Goal: Information Seeking & Learning: Learn about a topic

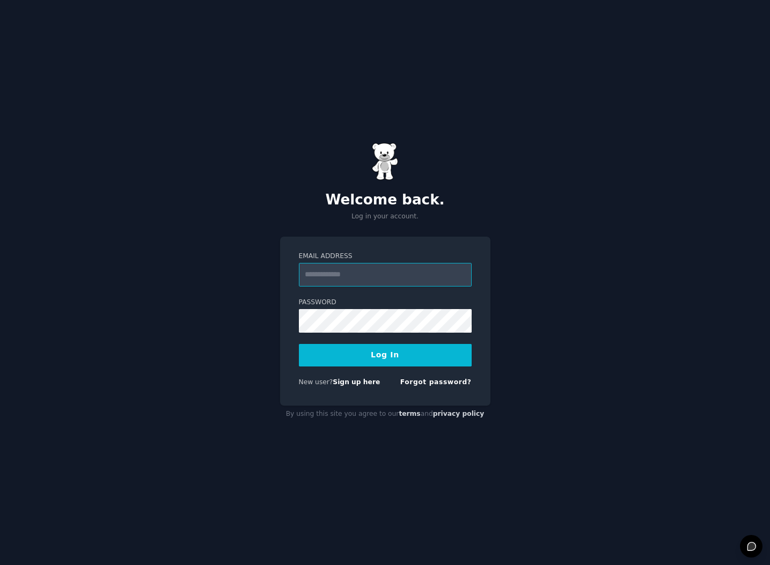
type input "**********"
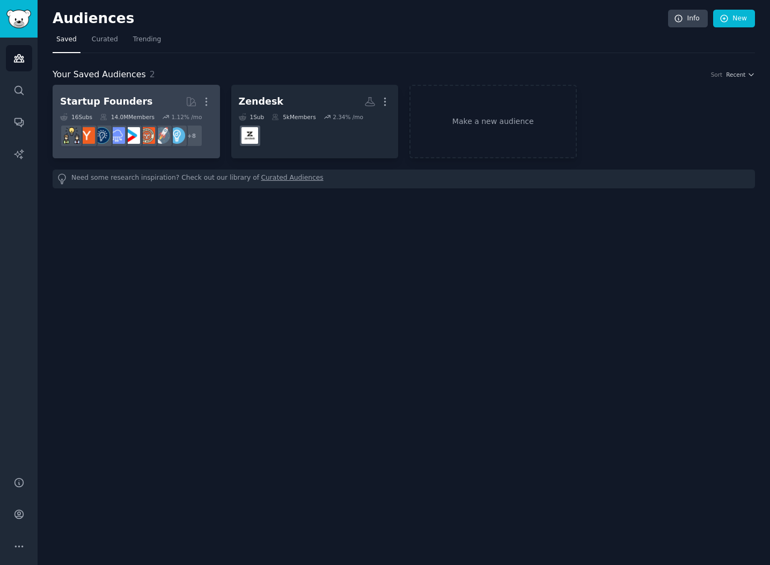
click at [159, 99] on h2 "Startup Founders More" at bounding box center [136, 101] width 152 height 19
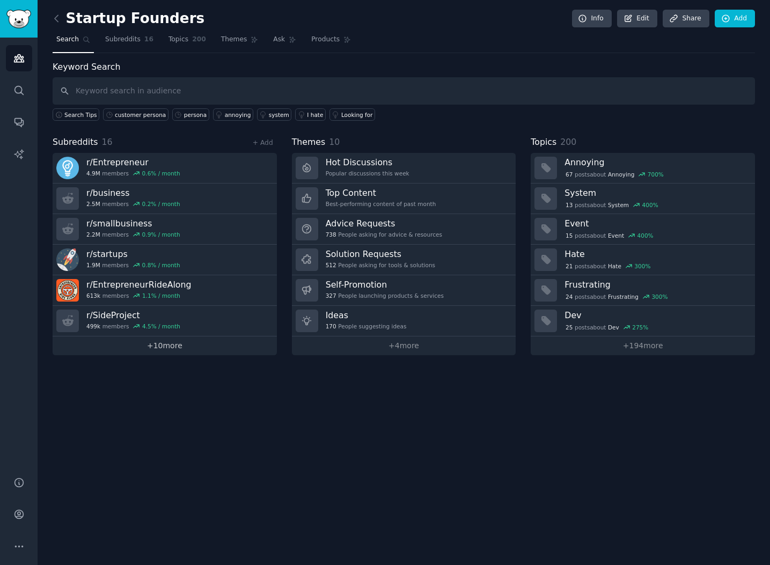
click at [165, 350] on link "+ 10 more" at bounding box center [165, 346] width 224 height 19
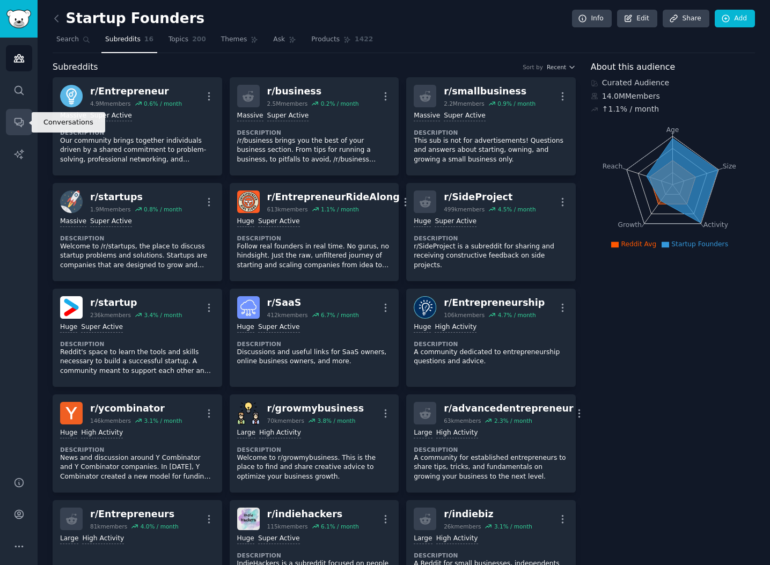
click at [20, 115] on link "Conversations" at bounding box center [19, 122] width 26 height 26
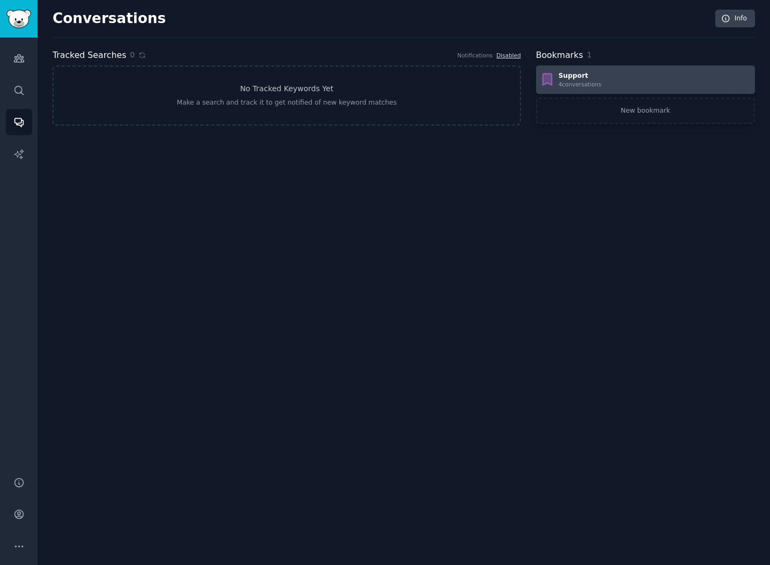
click at [636, 81] on div "Support 4 conversation s" at bounding box center [646, 79] width 212 height 17
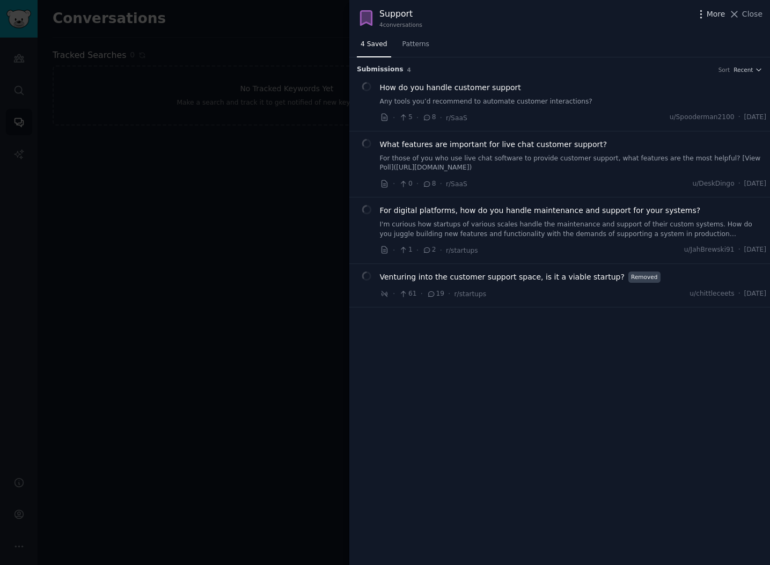
click at [715, 16] on span "More" at bounding box center [716, 14] width 19 height 11
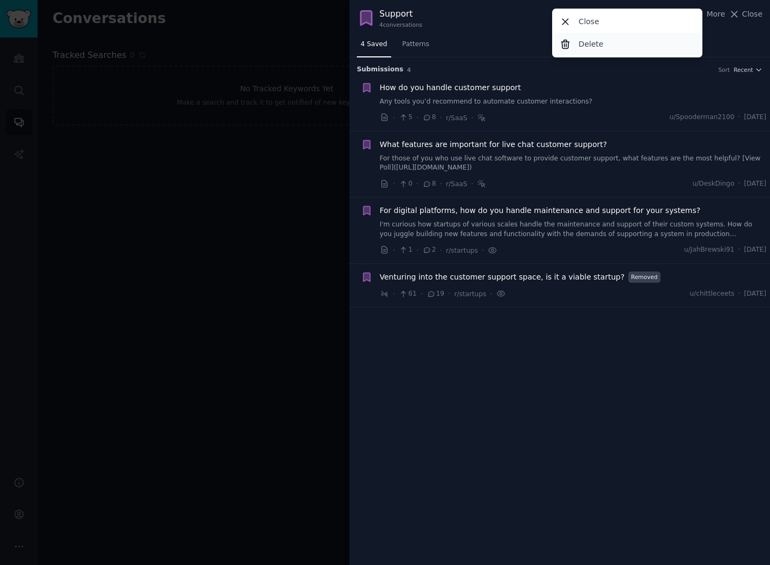
click at [648, 46] on div "Delete" at bounding box center [628, 44] width 147 height 23
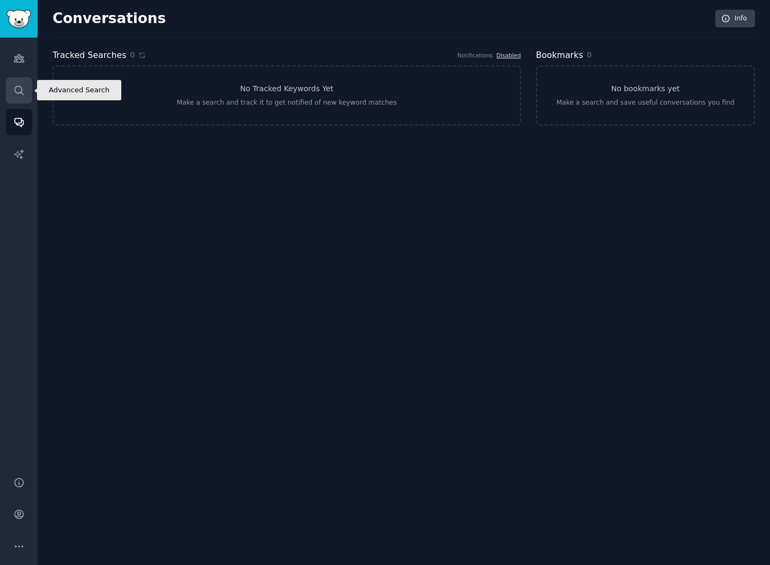
click at [13, 91] on icon "Sidebar" at bounding box center [18, 90] width 11 height 11
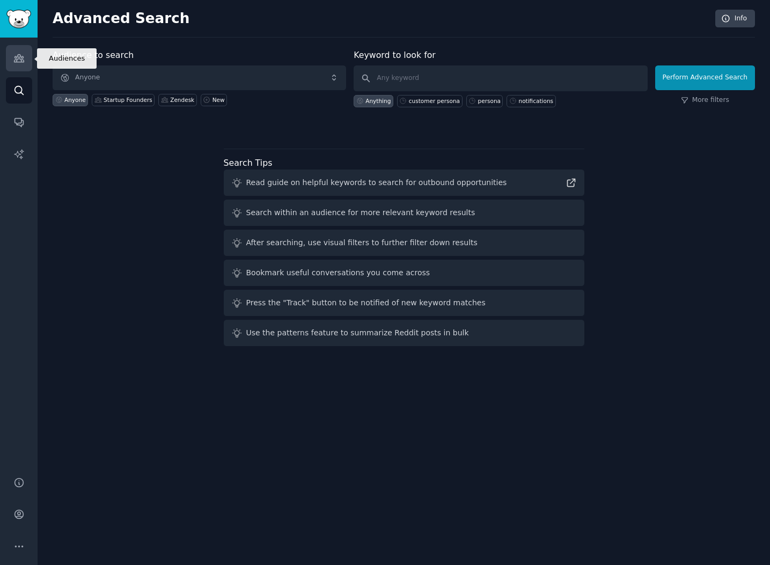
click at [22, 60] on icon "Sidebar" at bounding box center [19, 59] width 10 height 8
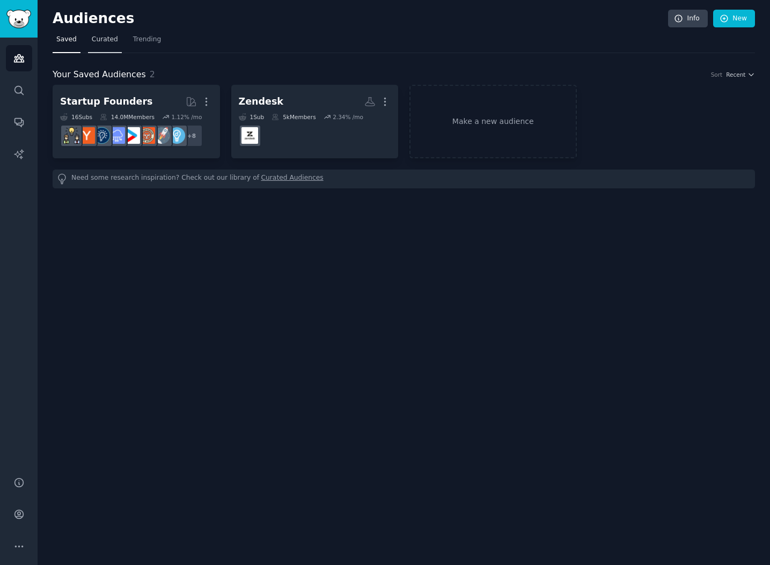
click at [110, 39] on span "Curated" at bounding box center [105, 40] width 26 height 10
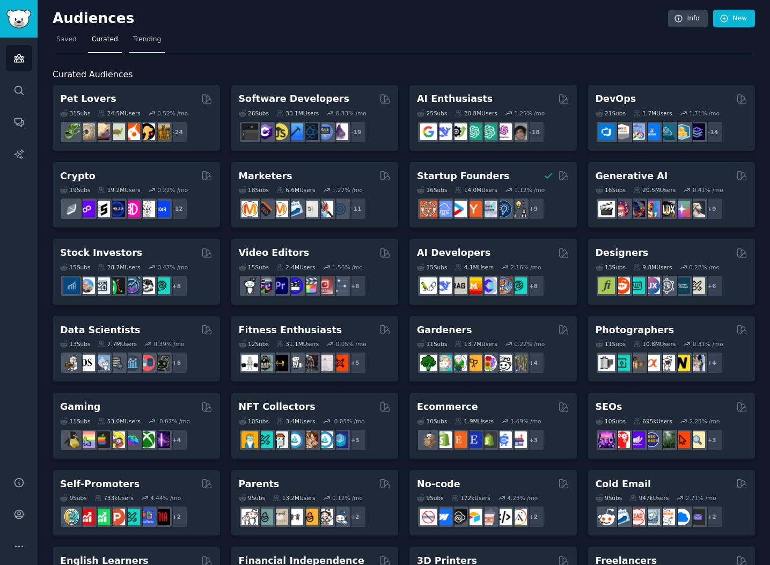
click at [151, 41] on span "Trending" at bounding box center [147, 40] width 28 height 10
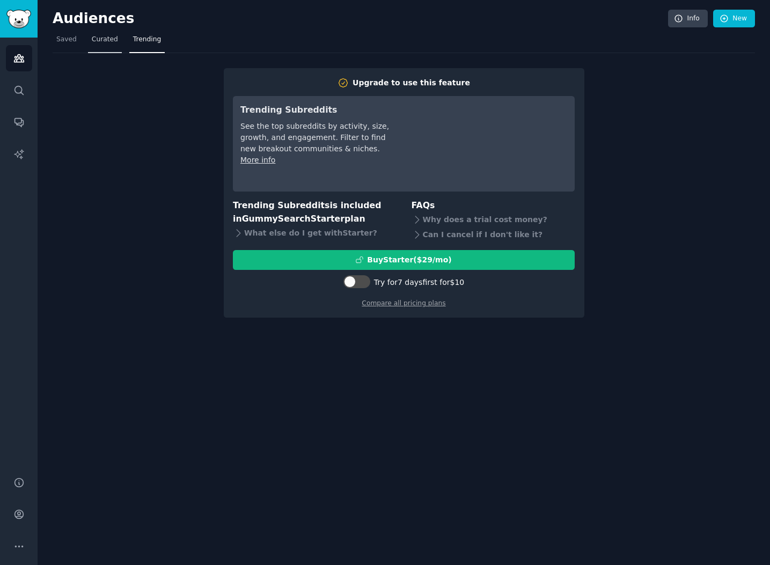
click at [97, 46] on link "Curated" at bounding box center [105, 42] width 34 height 22
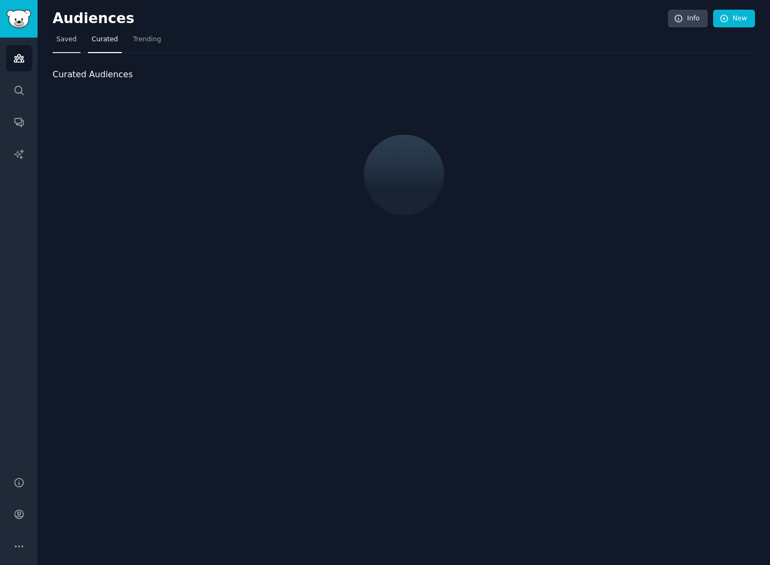
click at [72, 42] on span "Saved" at bounding box center [66, 40] width 20 height 10
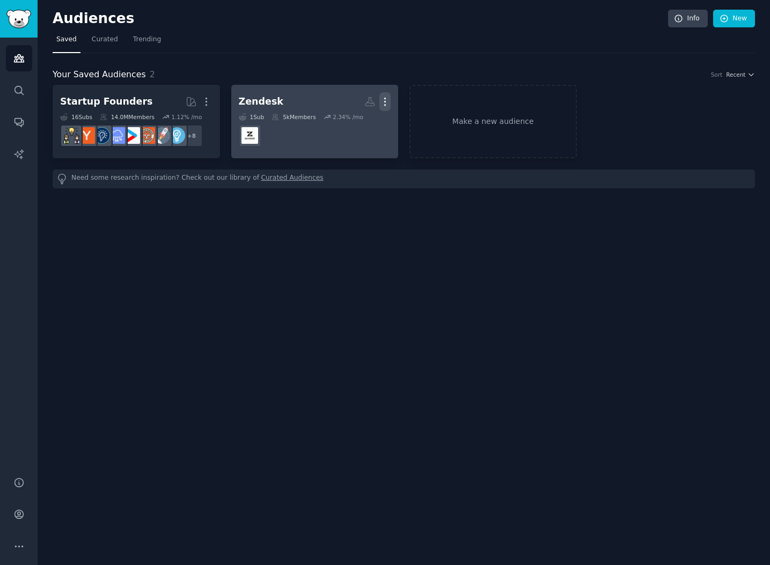
click at [384, 99] on icon "button" at bounding box center [385, 101] width 11 height 11
click at [360, 123] on p "Delete" at bounding box center [356, 124] width 25 height 11
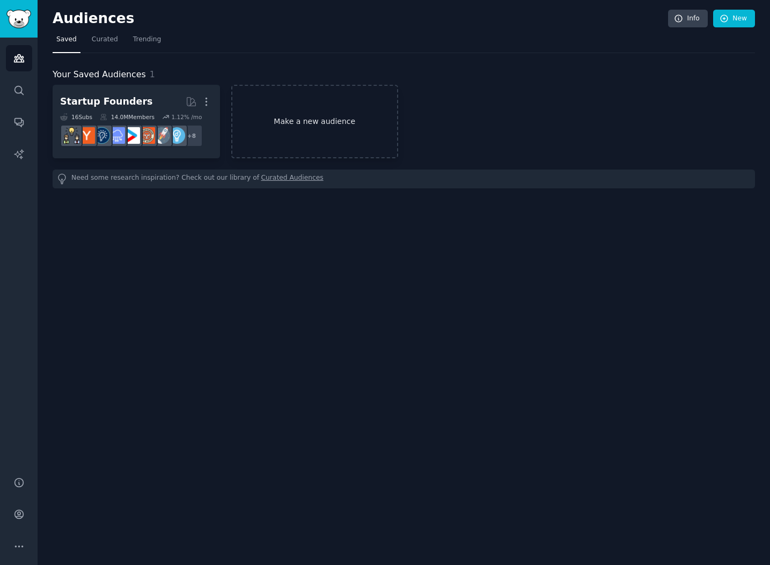
click at [329, 118] on link "Make a new audience" at bounding box center [315, 122] width 168 height 74
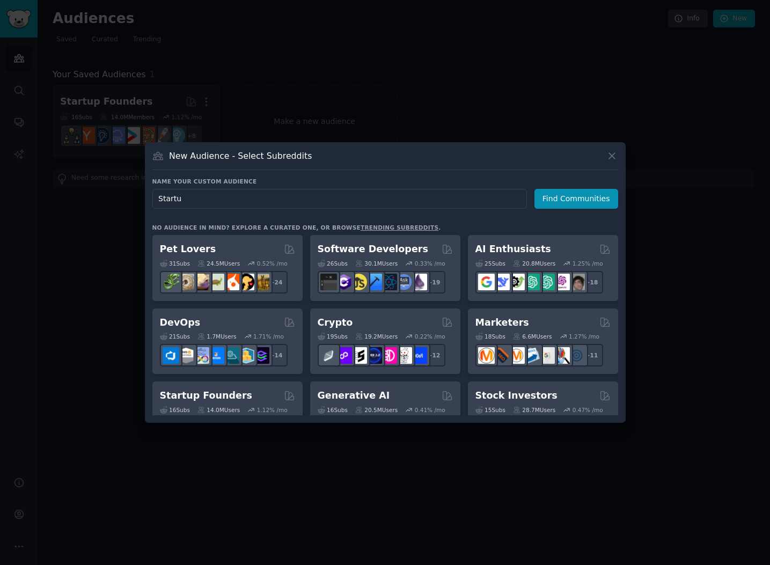
type input "Startup"
click button "Find Communities" at bounding box center [577, 199] width 84 height 20
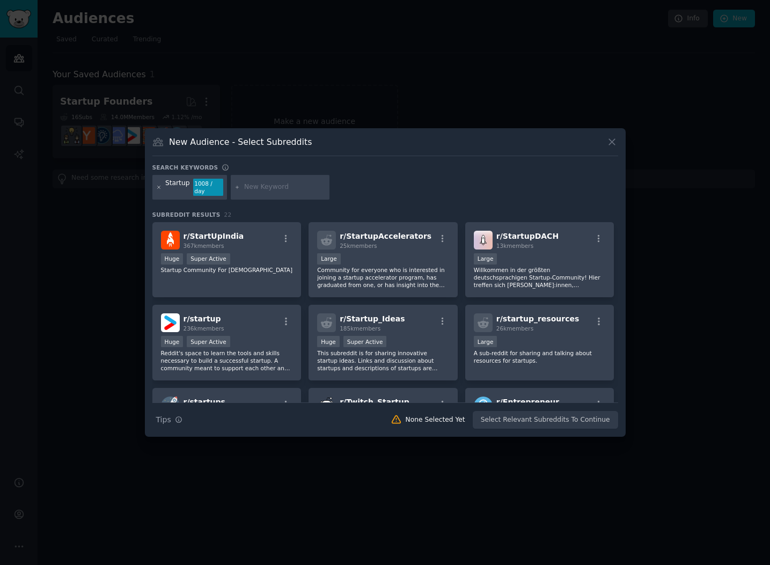
click at [161, 188] on icon at bounding box center [159, 188] width 6 height 6
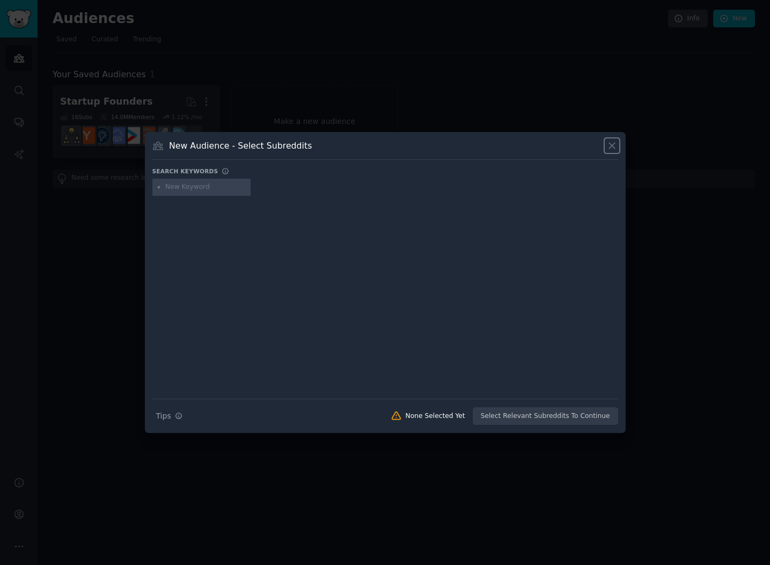
click at [610, 148] on icon at bounding box center [612, 146] width 6 height 6
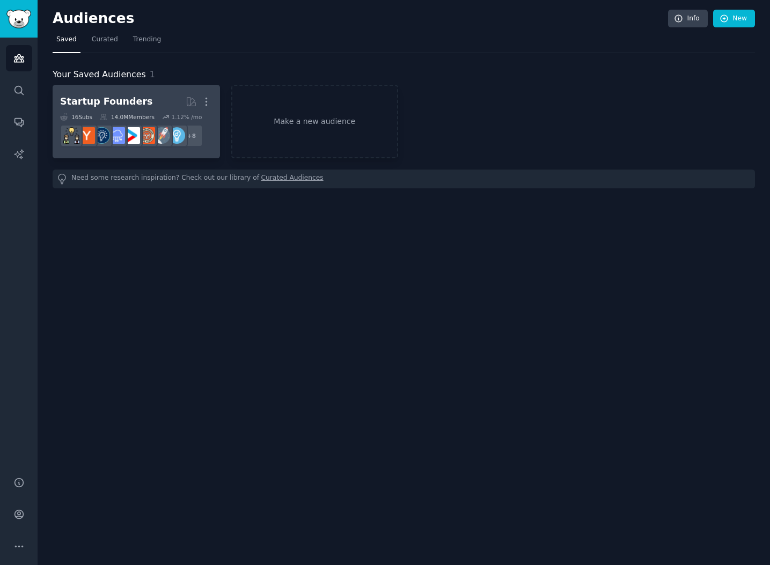
click at [166, 99] on h2 "Startup Founders More" at bounding box center [136, 101] width 152 height 19
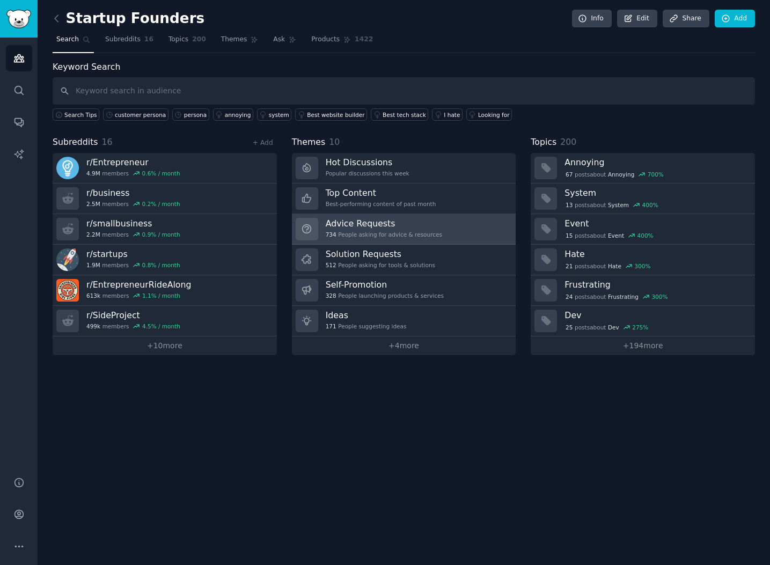
click at [450, 227] on link "Advice Requests 734 People asking for advice & resources" at bounding box center [404, 229] width 224 height 31
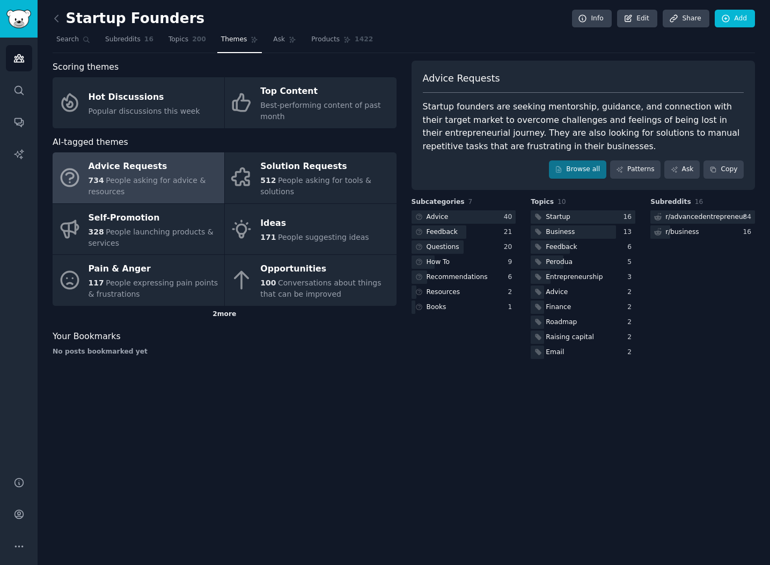
click at [231, 317] on div "2 more" at bounding box center [225, 314] width 344 height 17
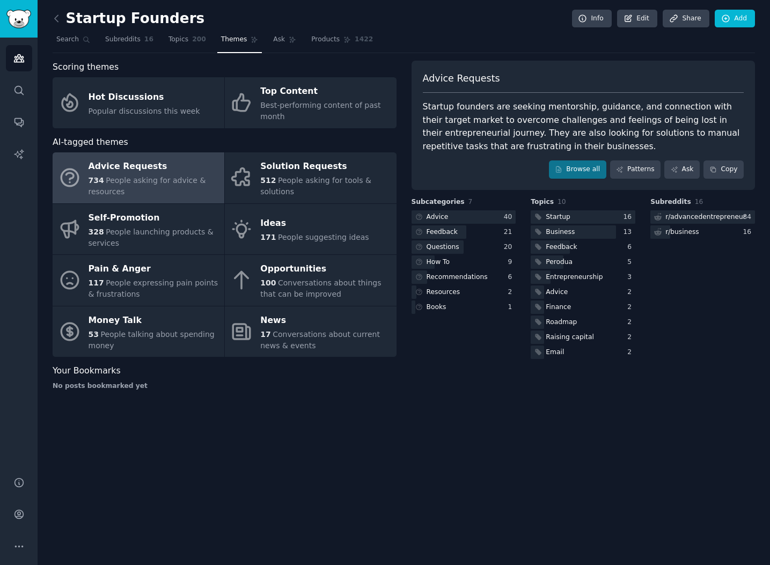
click at [382, 379] on div "Your Bookmarks No posts bookmarked yet" at bounding box center [225, 378] width 344 height 26
click at [584, 170] on link "Browse all" at bounding box center [577, 170] width 57 height 18
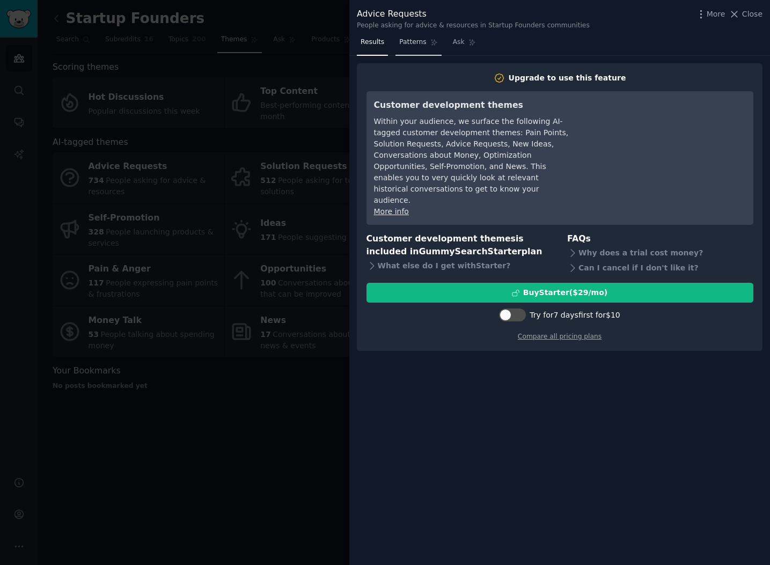
click at [411, 45] on span "Patterns" at bounding box center [412, 43] width 27 height 10
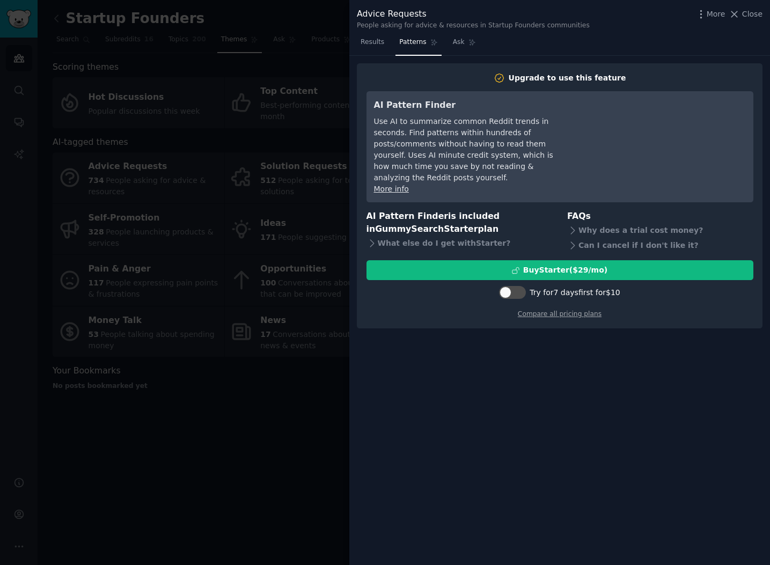
click at [388, 47] on nav "Results Patterns Ask" at bounding box center [418, 45] width 123 height 22
click at [383, 45] on span "Results" at bounding box center [373, 43] width 24 height 10
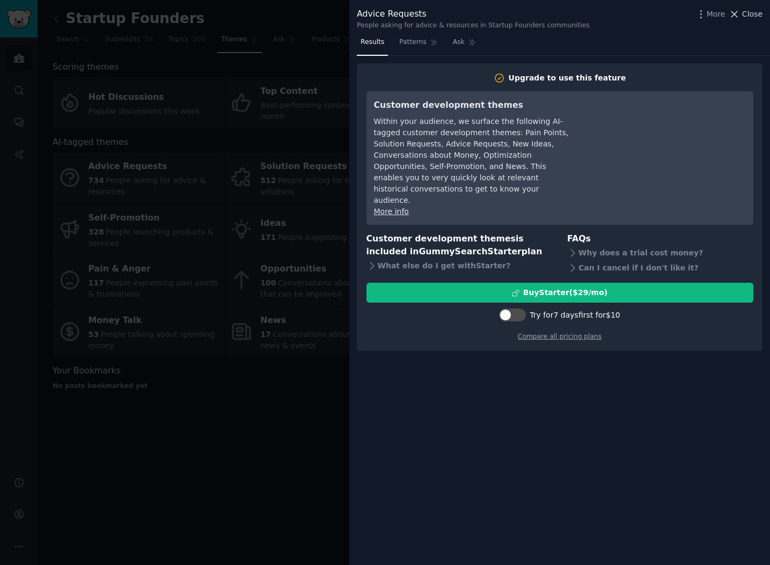
click at [747, 14] on span "Close" at bounding box center [752, 14] width 20 height 11
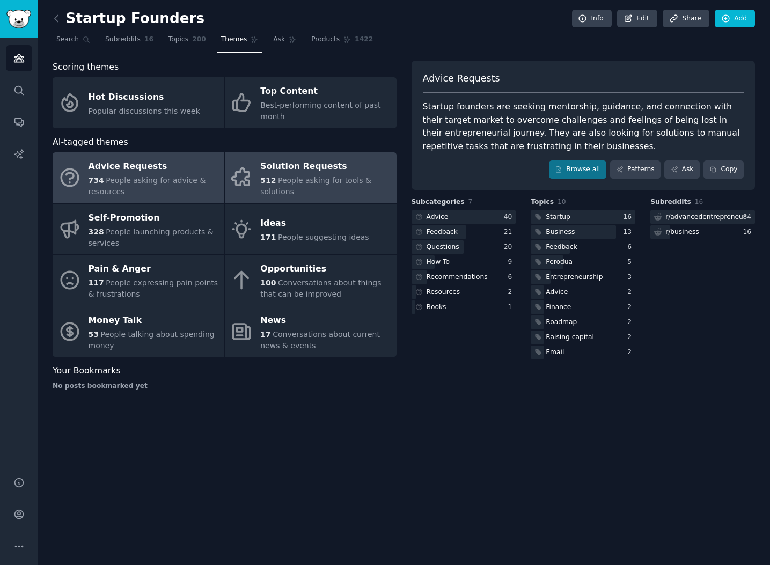
click at [330, 187] on div "512 People asking for tools & solutions" at bounding box center [325, 186] width 130 height 23
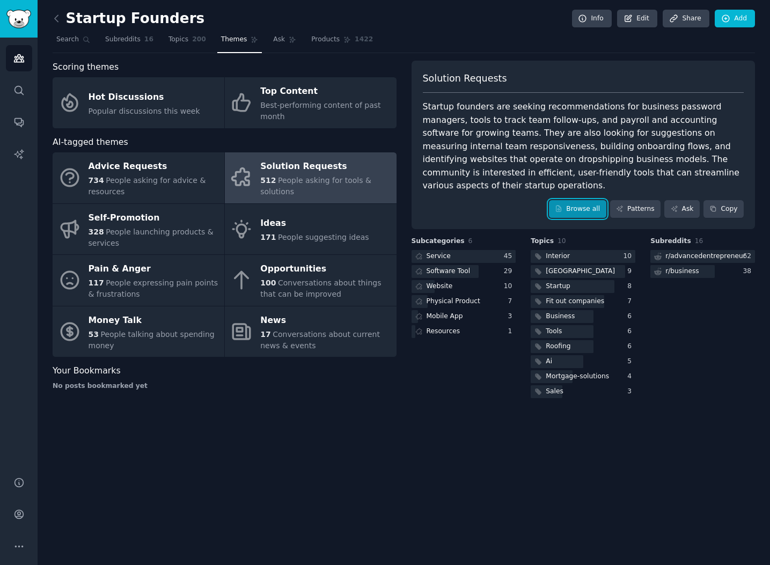
click at [573, 201] on link "Browse all" at bounding box center [577, 209] width 57 height 18
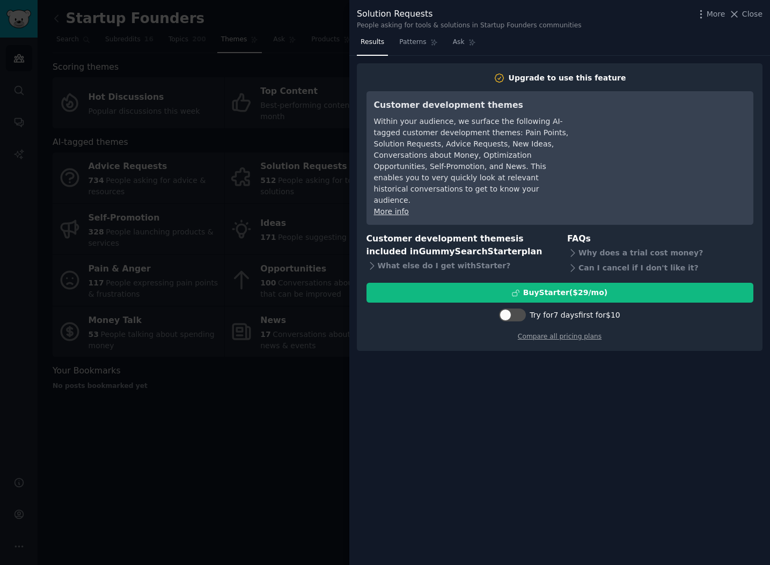
click at [278, 158] on div at bounding box center [385, 282] width 770 height 565
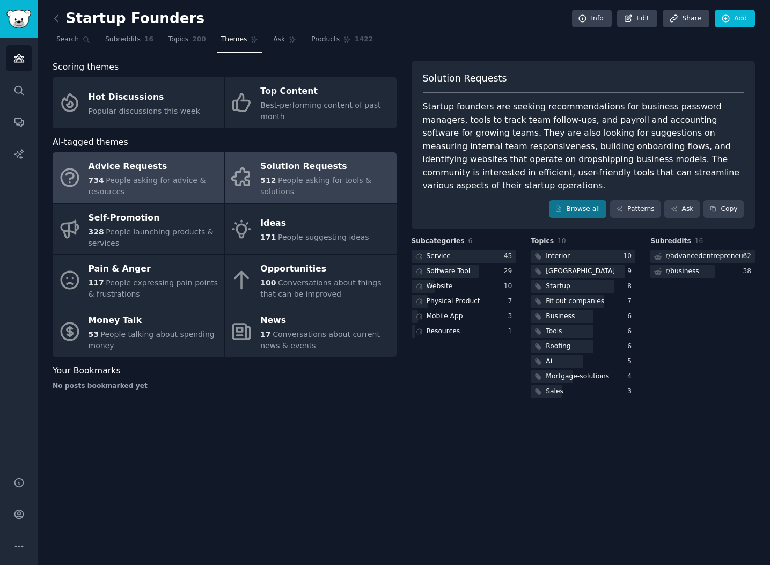
click at [148, 161] on div "Advice Requests" at bounding box center [154, 166] width 130 height 17
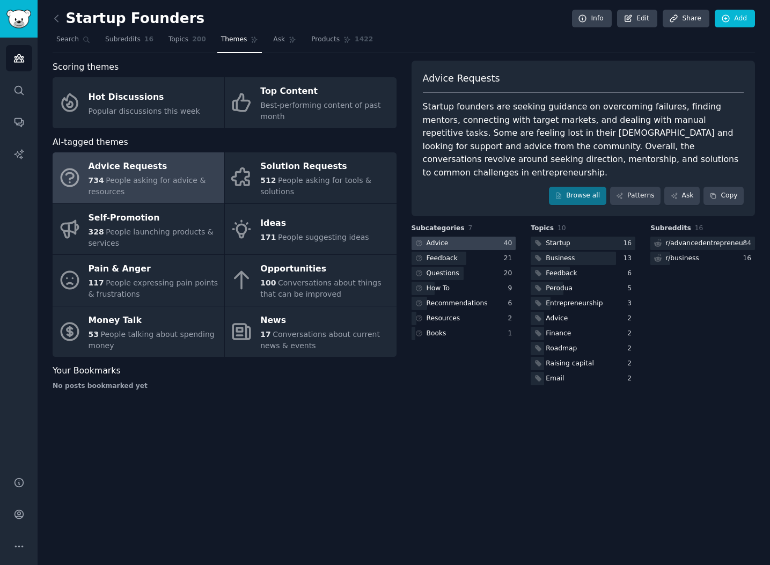
click at [446, 239] on div "Advice" at bounding box center [438, 244] width 22 height 10
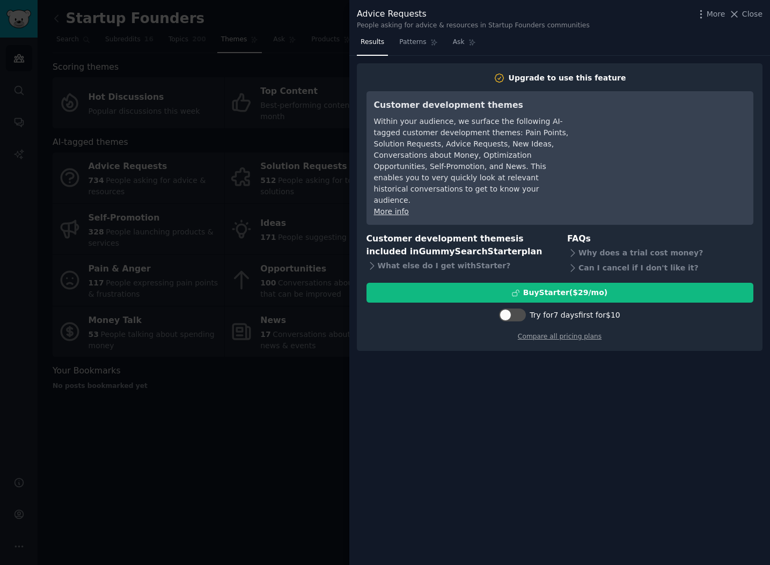
click at [325, 38] on div at bounding box center [385, 282] width 770 height 565
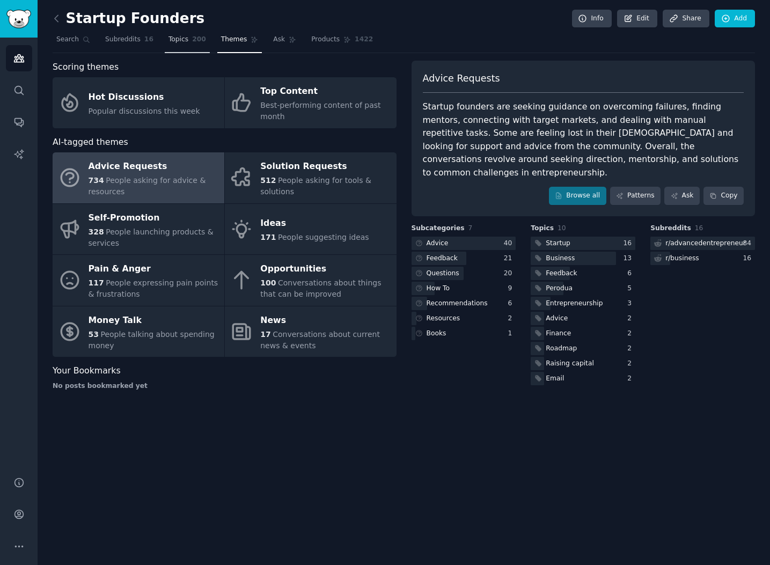
click at [187, 43] on link "Topics 200" at bounding box center [187, 42] width 45 height 22
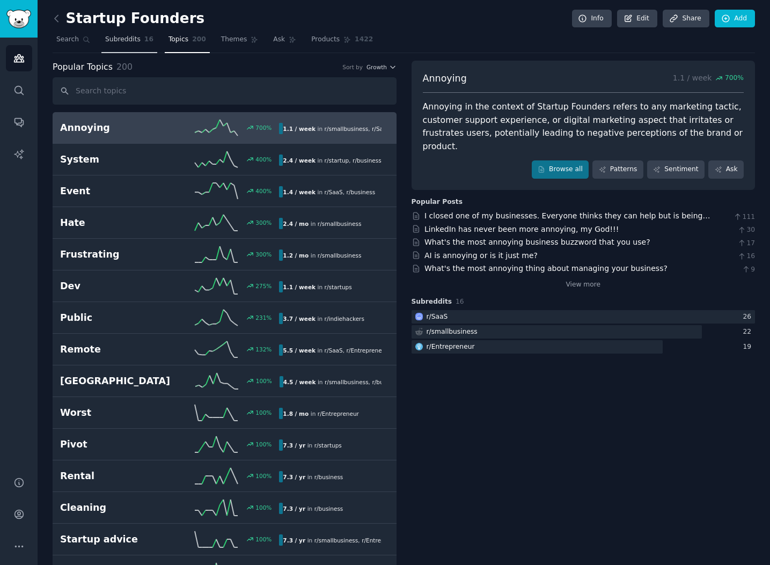
click at [123, 46] on link "Subreddits 16" at bounding box center [129, 42] width 56 height 22
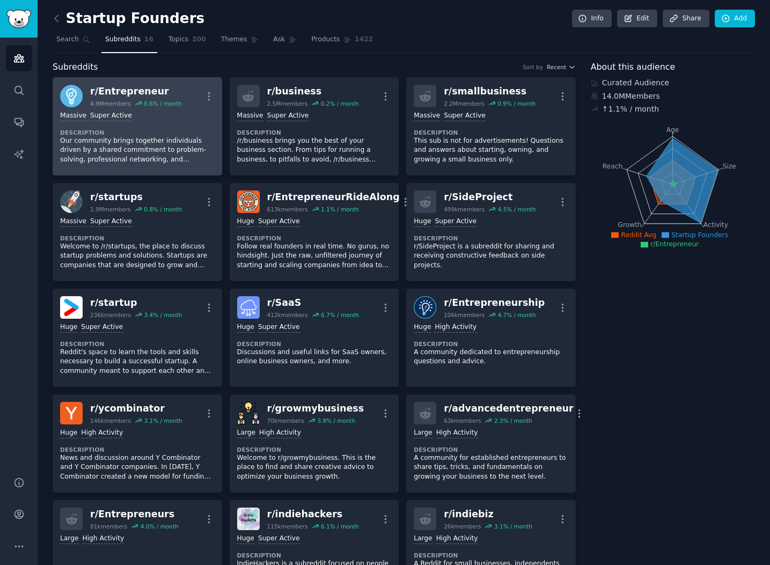
click at [214, 93] on link "r/ Entrepreneur 4.9M members 0.6 % / month More Massive Super Active Descriptio…" at bounding box center [138, 126] width 170 height 98
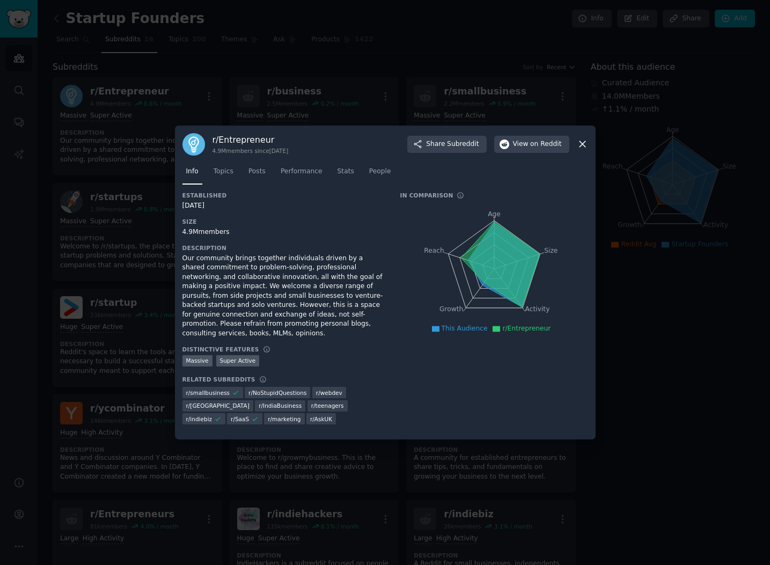
click at [238, 93] on div at bounding box center [385, 282] width 770 height 565
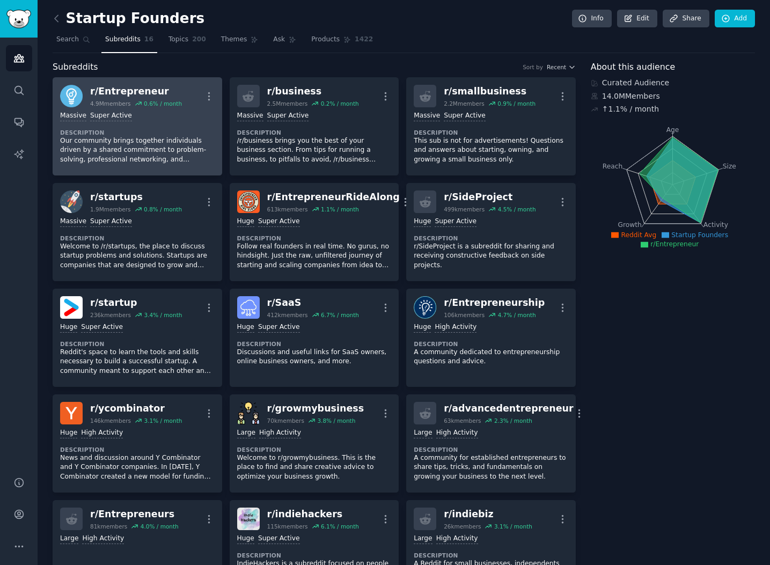
click at [123, 92] on div "r/ Entrepreneur" at bounding box center [136, 91] width 92 height 13
click at [174, 139] on p "Our community brings together individuals driven by a shared commitment to prob…" at bounding box center [137, 150] width 155 height 28
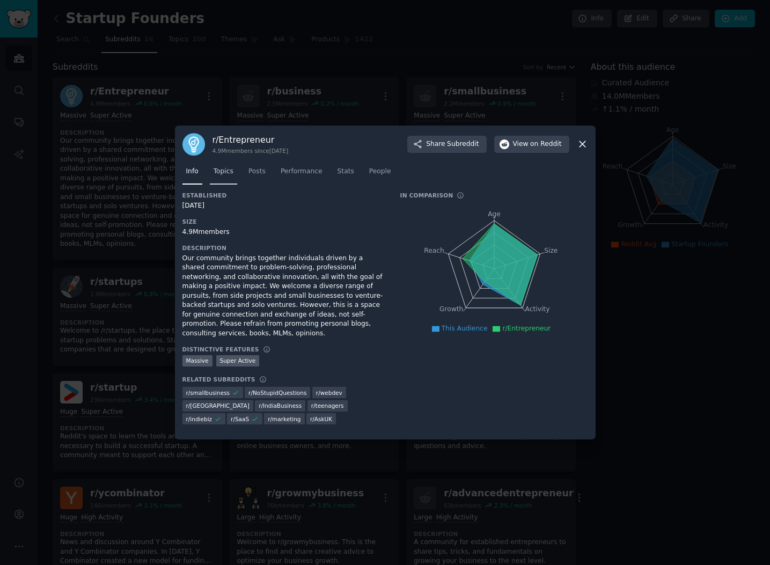
click at [230, 171] on span "Topics" at bounding box center [224, 172] width 20 height 10
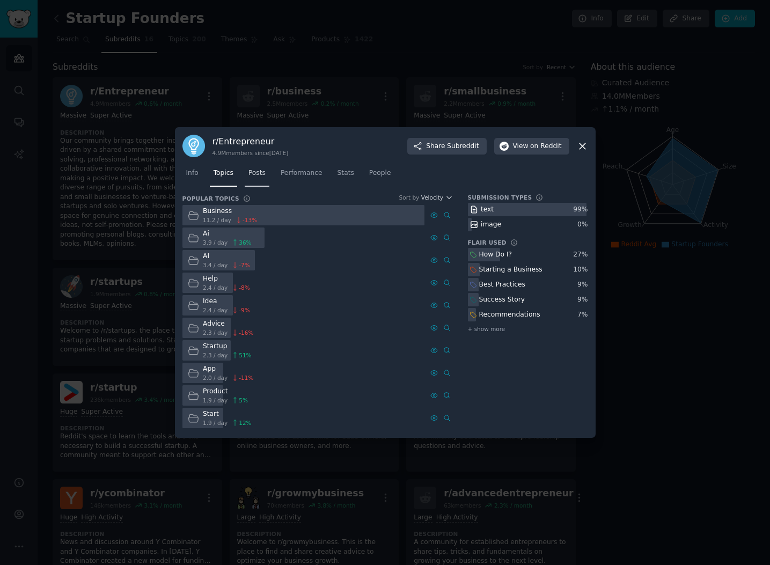
click at [264, 171] on span "Posts" at bounding box center [257, 174] width 17 height 10
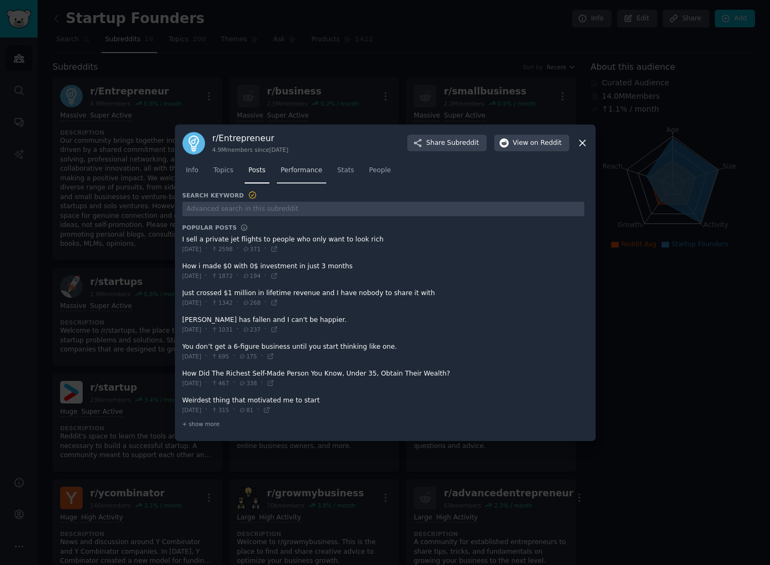
click at [305, 167] on span "Performance" at bounding box center [302, 171] width 42 height 10
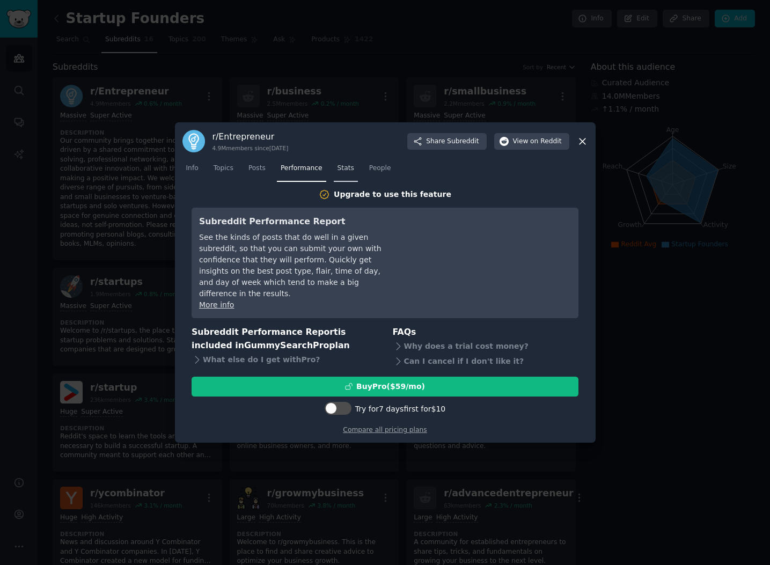
click at [337, 181] on link "Stats" at bounding box center [346, 171] width 24 height 22
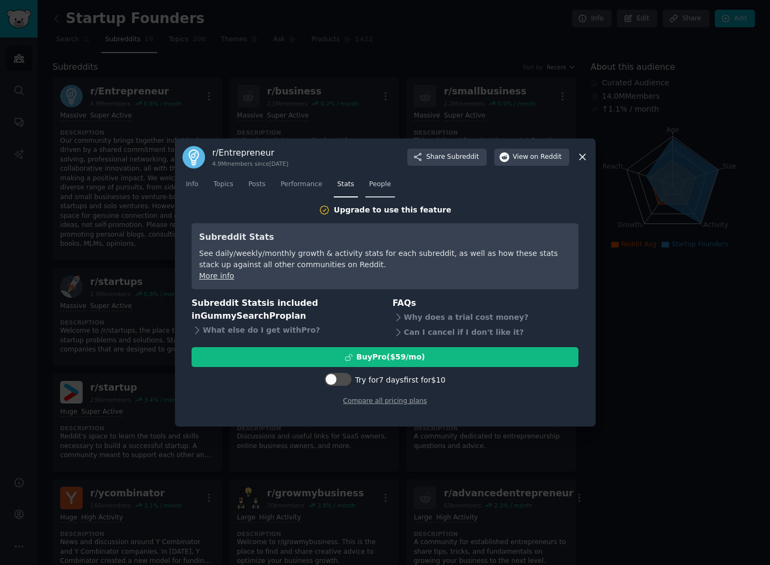
click at [377, 182] on span "People" at bounding box center [380, 185] width 22 height 10
click at [197, 188] on span "Info" at bounding box center [192, 185] width 12 height 10
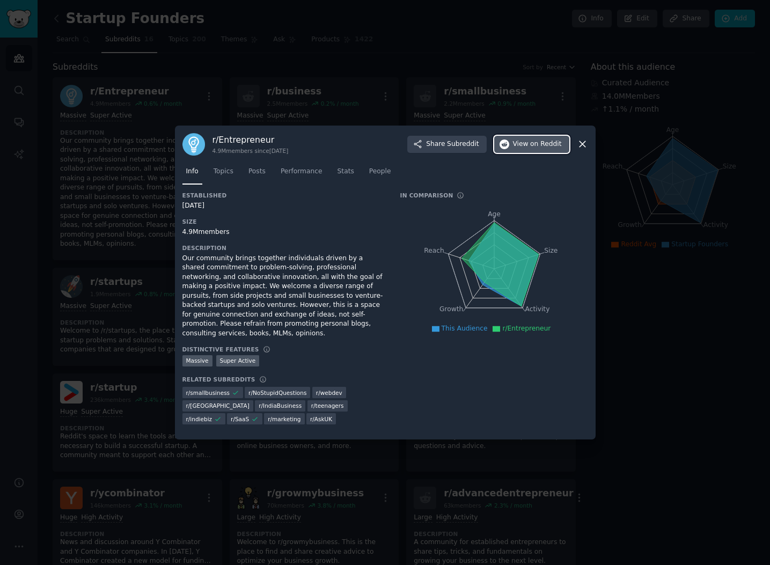
click at [538, 147] on span "on Reddit" at bounding box center [545, 145] width 31 height 10
click at [144, 215] on div at bounding box center [385, 282] width 770 height 565
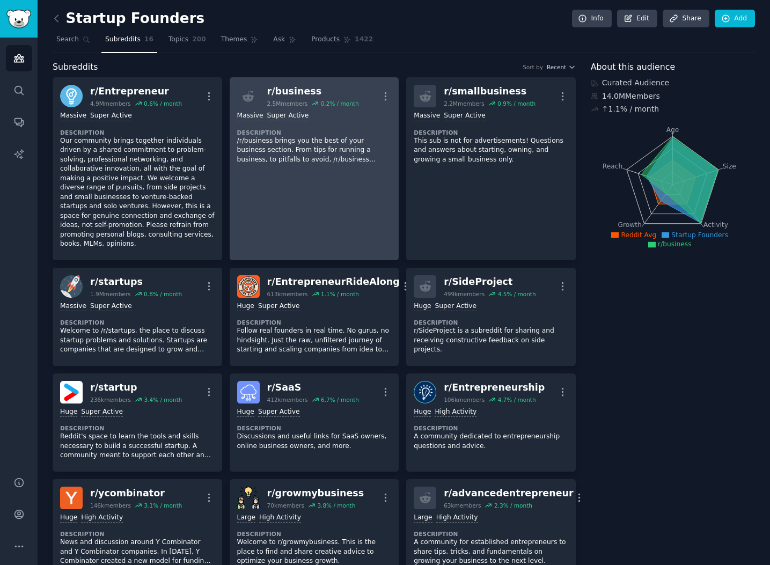
click at [286, 90] on div "r/ business" at bounding box center [313, 91] width 92 height 13
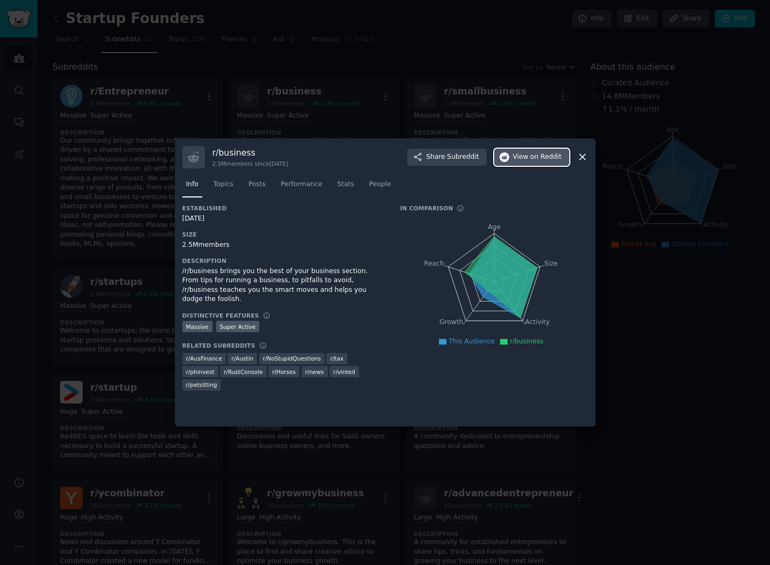
click at [543, 159] on span "on Reddit" at bounding box center [545, 157] width 31 height 10
click at [393, 90] on div at bounding box center [385, 282] width 770 height 565
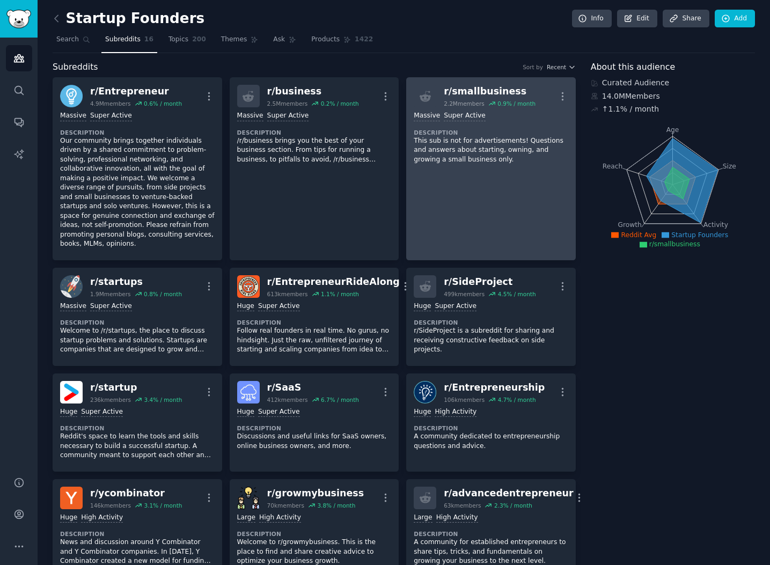
click at [491, 90] on div "r/ smallbusiness" at bounding box center [490, 91] width 92 height 13
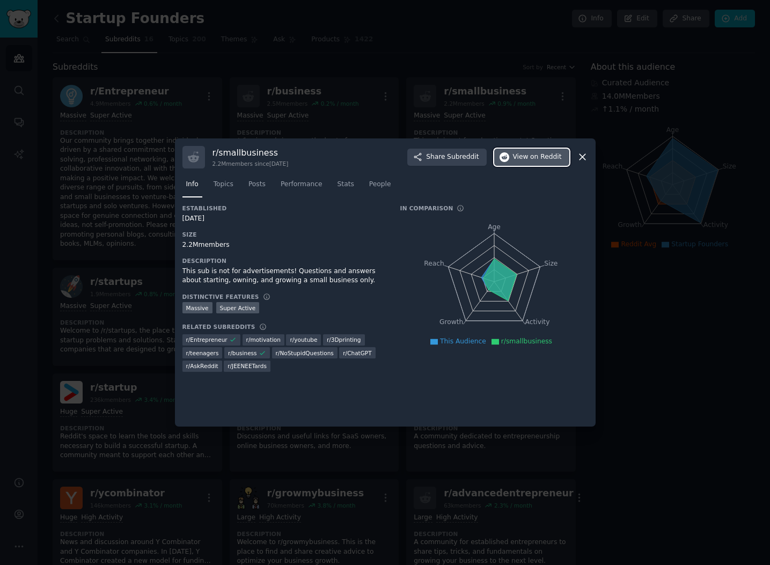
click at [528, 160] on span "View on Reddit" at bounding box center [537, 157] width 49 height 10
click at [429, 55] on div at bounding box center [385, 282] width 770 height 565
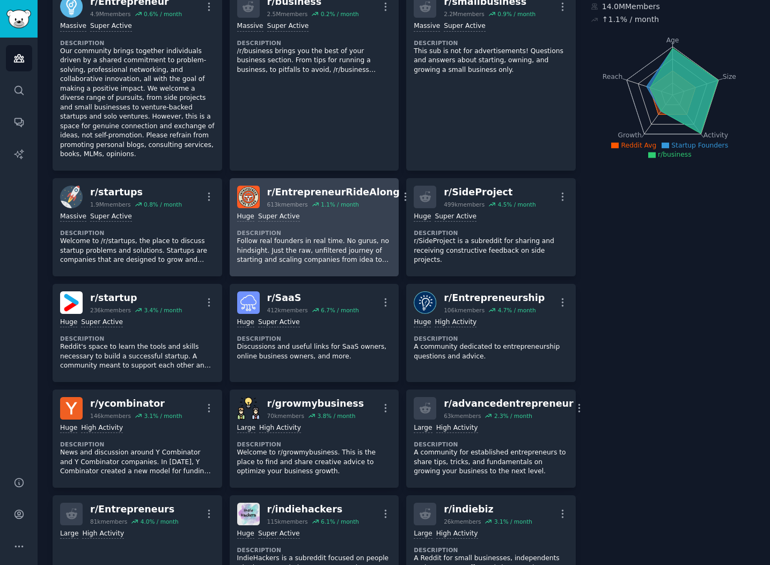
scroll to position [120, 0]
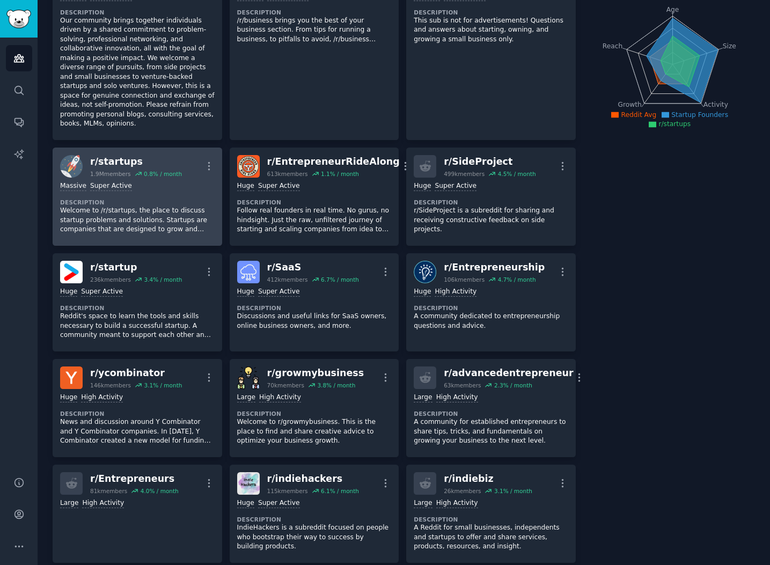
click at [119, 155] on div "r/ startups" at bounding box center [136, 161] width 92 height 13
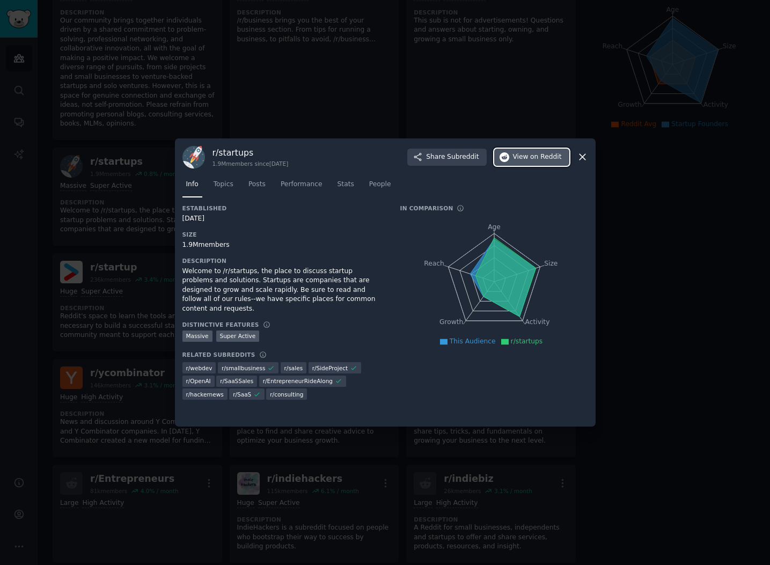
click at [514, 156] on button "View on Reddit" at bounding box center [531, 157] width 75 height 17
click at [279, 107] on div at bounding box center [385, 282] width 770 height 565
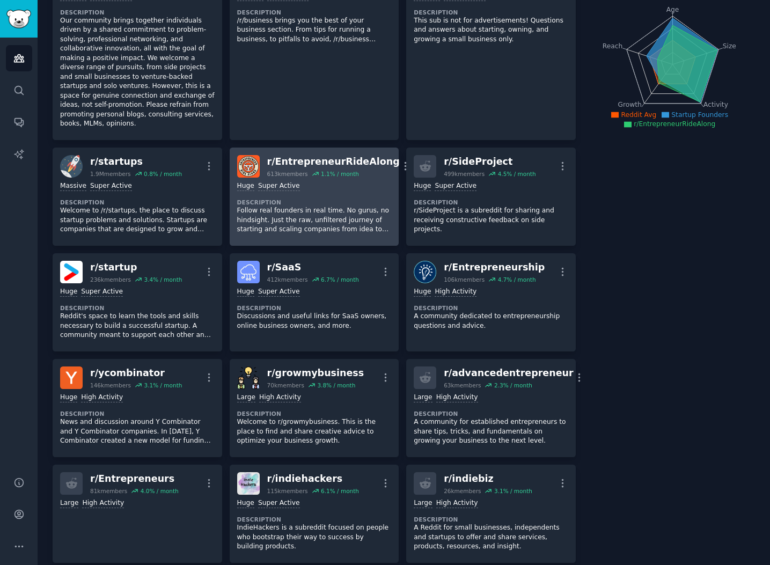
click at [340, 155] on div "r/ EntrepreneurRideAlong" at bounding box center [333, 161] width 133 height 13
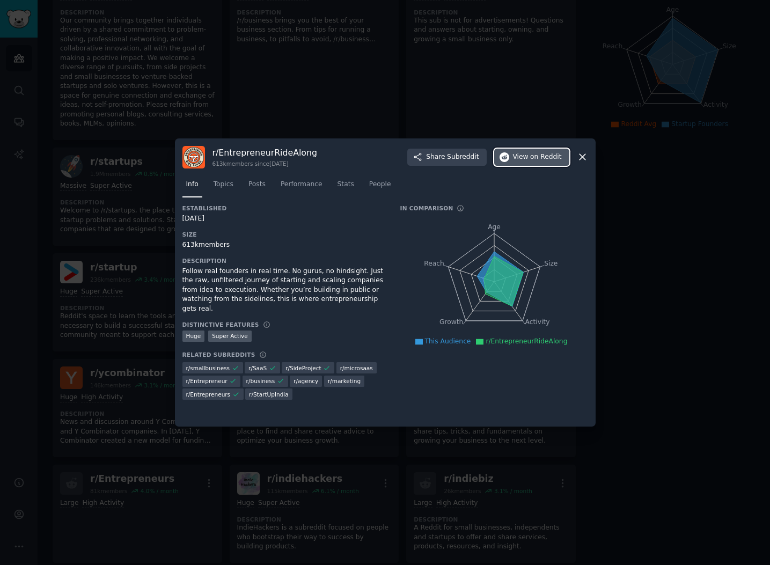
click at [530, 159] on span "View on Reddit" at bounding box center [537, 157] width 49 height 10
click at [514, 101] on div at bounding box center [385, 282] width 770 height 565
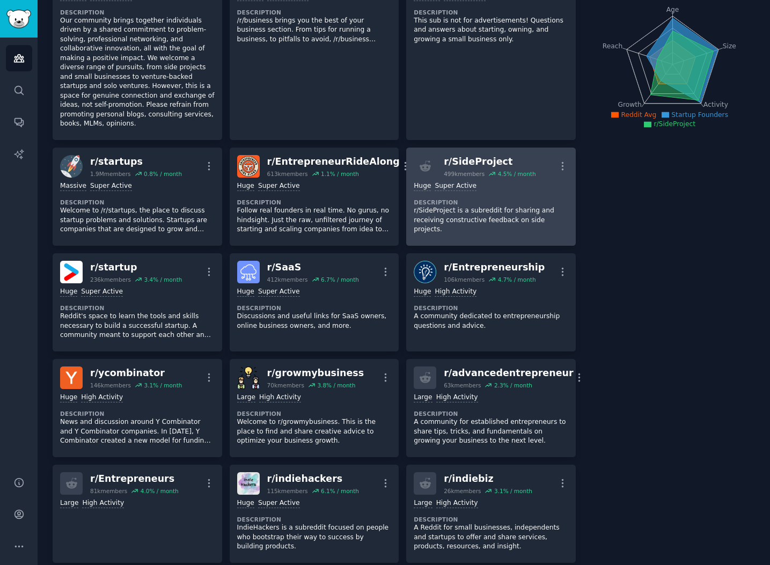
click at [477, 155] on div "r/ SideProject" at bounding box center [490, 161] width 92 height 13
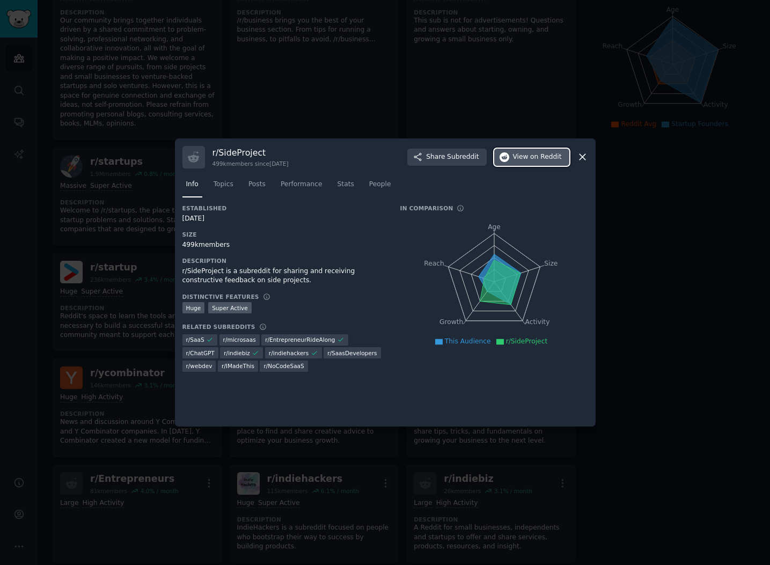
click at [528, 158] on span "View on Reddit" at bounding box center [537, 157] width 49 height 10
click at [244, 108] on div at bounding box center [385, 282] width 770 height 565
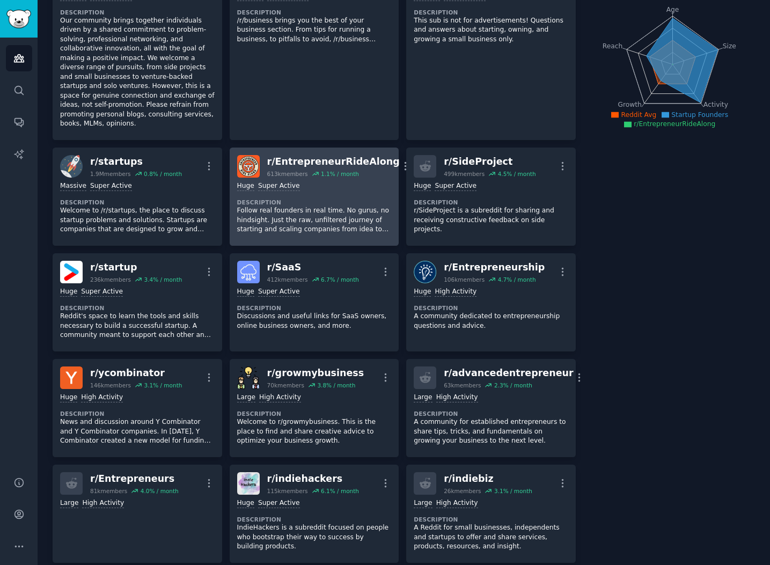
scroll to position [145, 0]
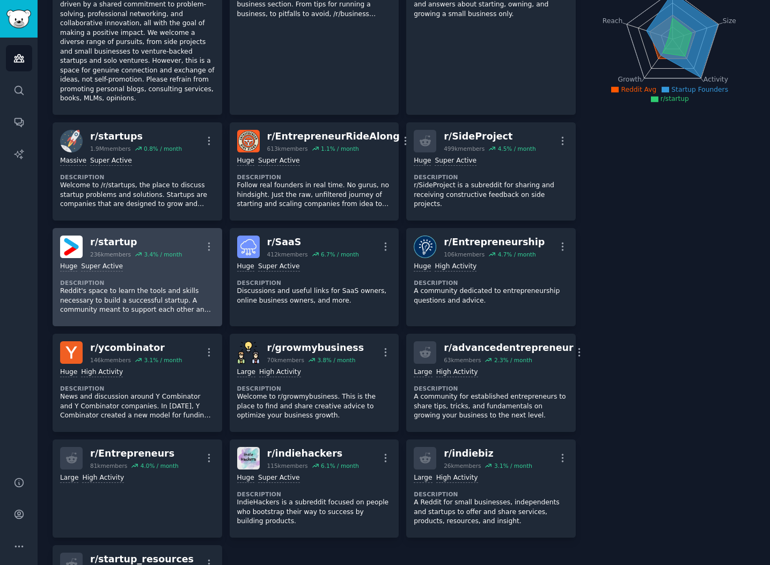
click at [99, 236] on div "r/ startup" at bounding box center [136, 242] width 92 height 13
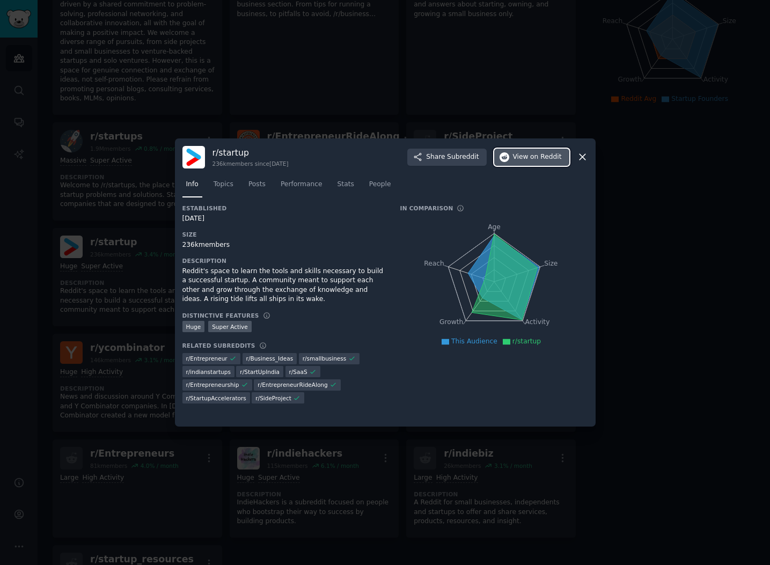
click at [519, 157] on span "View on Reddit" at bounding box center [537, 157] width 49 height 10
click at [349, 94] on div at bounding box center [385, 282] width 770 height 565
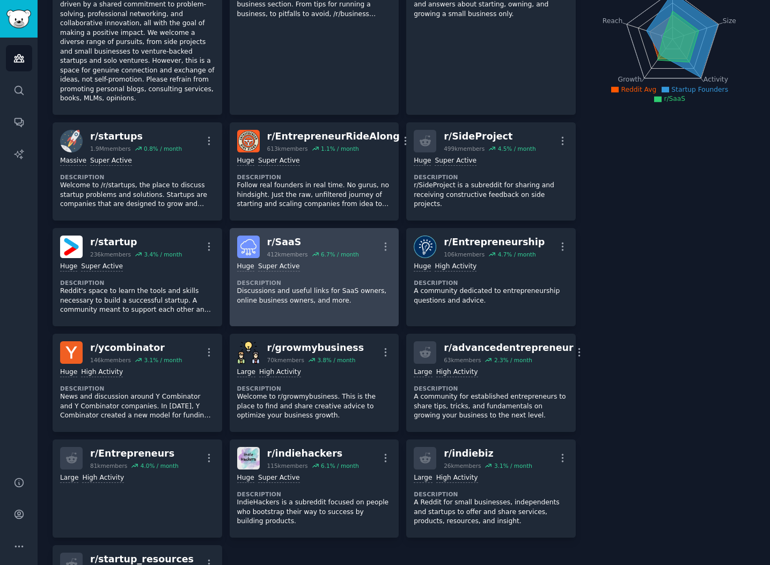
click at [283, 236] on div "r/ SaaS" at bounding box center [313, 242] width 92 height 13
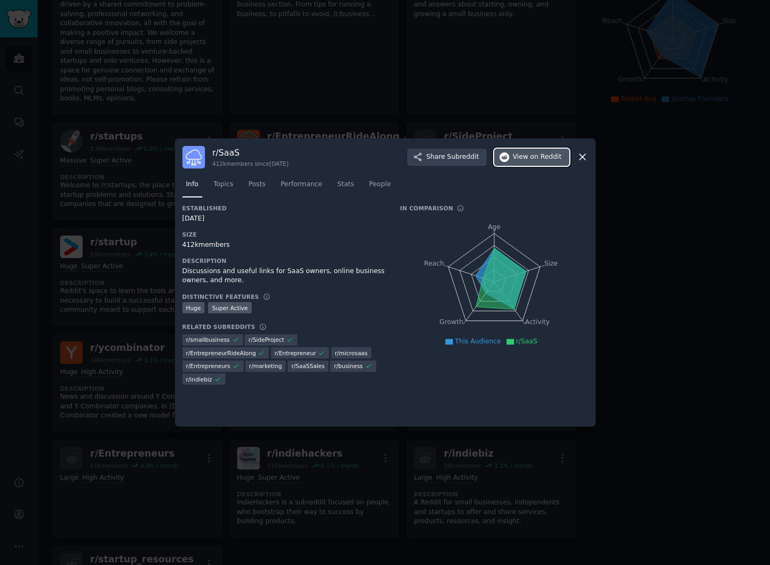
click at [537, 158] on span "on Reddit" at bounding box center [545, 157] width 31 height 10
click at [430, 88] on div at bounding box center [385, 282] width 770 height 565
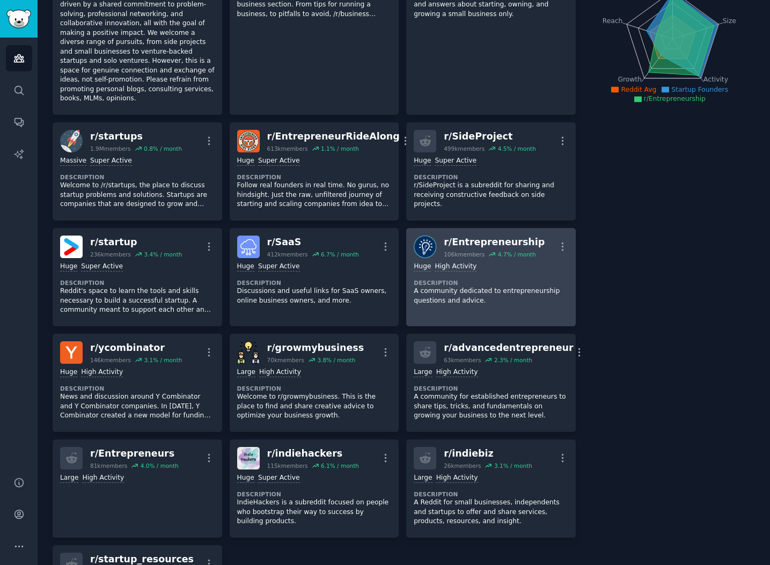
click at [492, 236] on div "r/ Entrepreneurship" at bounding box center [494, 242] width 101 height 13
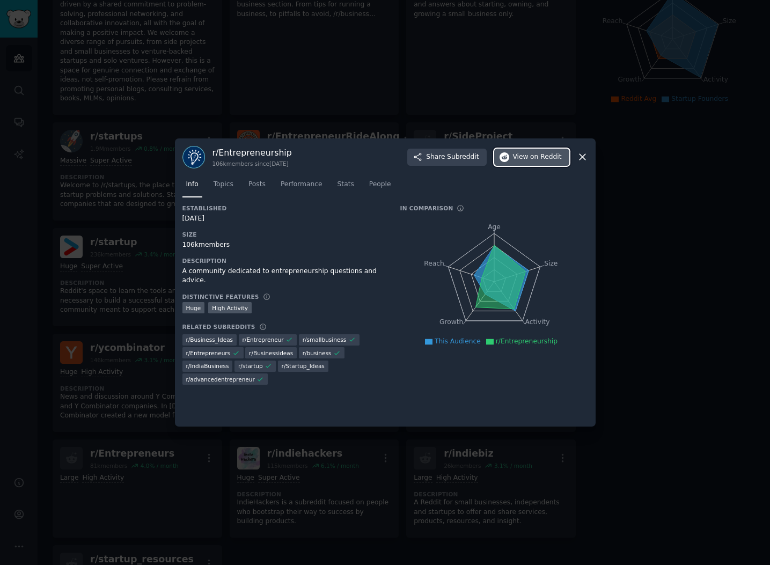
click at [530, 156] on span "View on Reddit" at bounding box center [537, 157] width 49 height 10
click at [442, 81] on div at bounding box center [385, 282] width 770 height 565
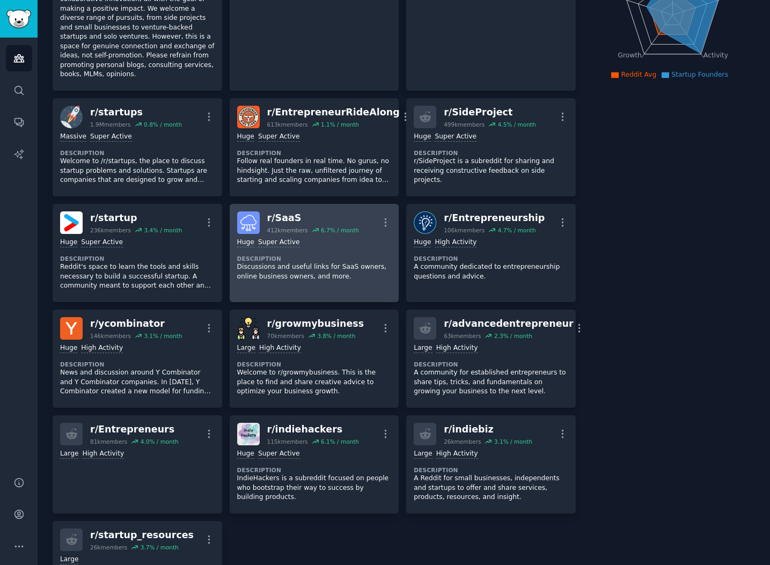
scroll to position [169, 0]
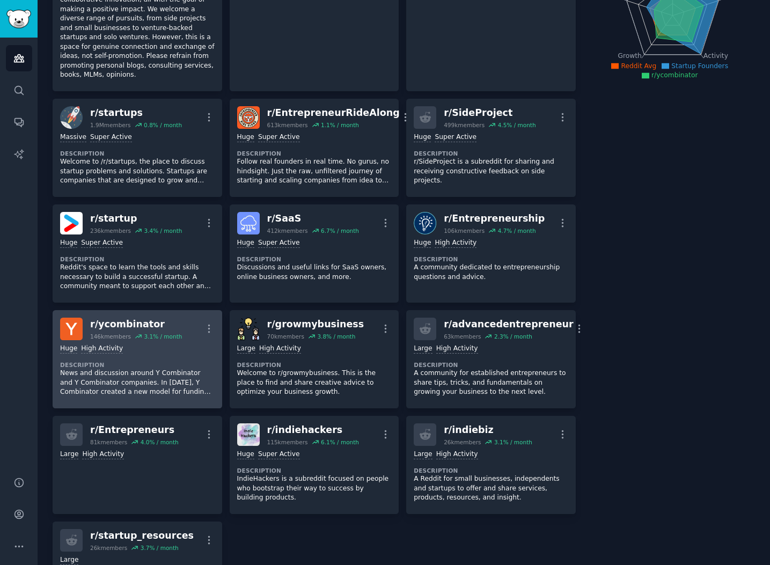
click at [123, 318] on div "r/ ycombinator" at bounding box center [136, 324] width 92 height 13
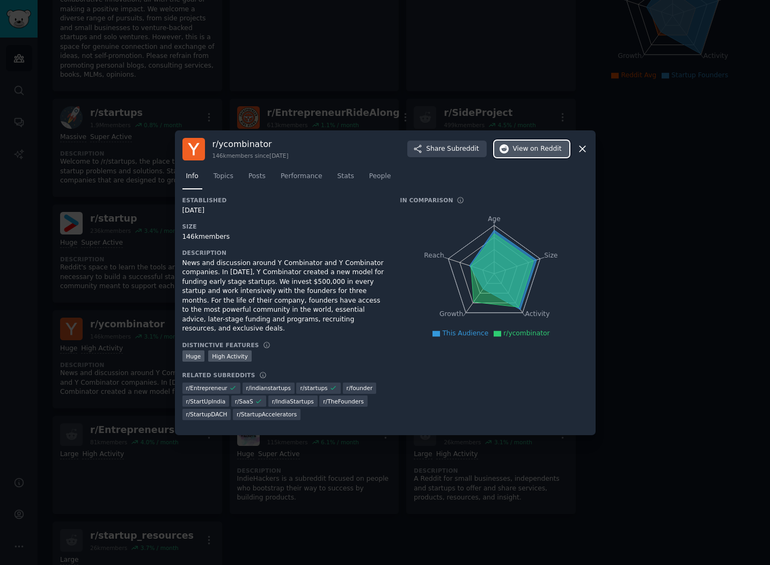
click at [529, 149] on span "View on Reddit" at bounding box center [537, 149] width 49 height 10
click at [397, 110] on div at bounding box center [385, 282] width 770 height 565
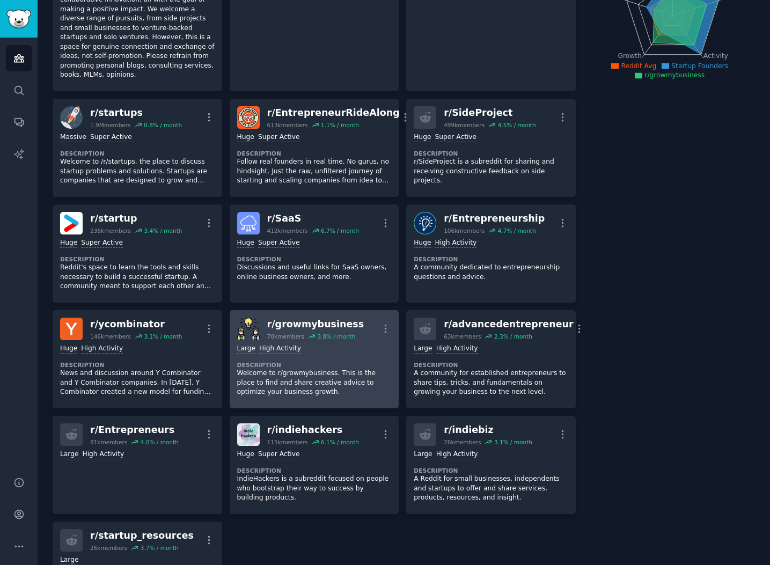
click at [315, 318] on div "r/ growmybusiness" at bounding box center [315, 324] width 97 height 13
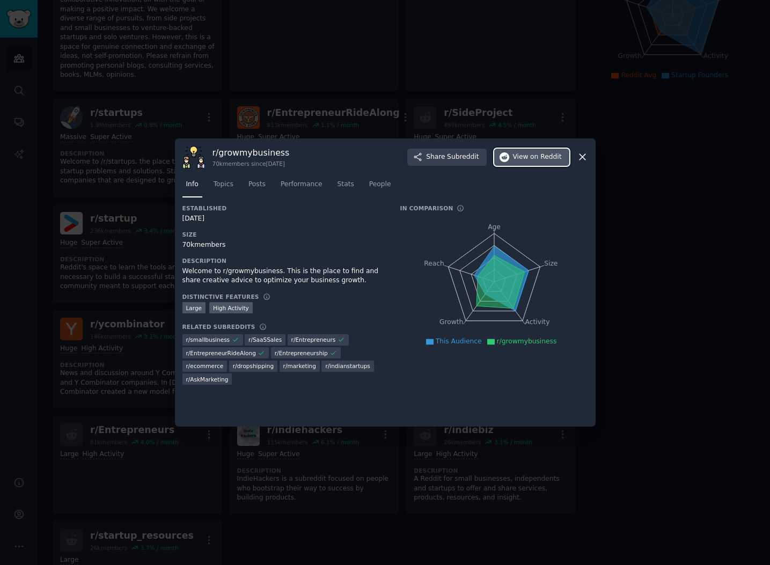
click at [541, 151] on button "View on Reddit" at bounding box center [531, 157] width 75 height 17
click at [409, 128] on div at bounding box center [385, 282] width 770 height 565
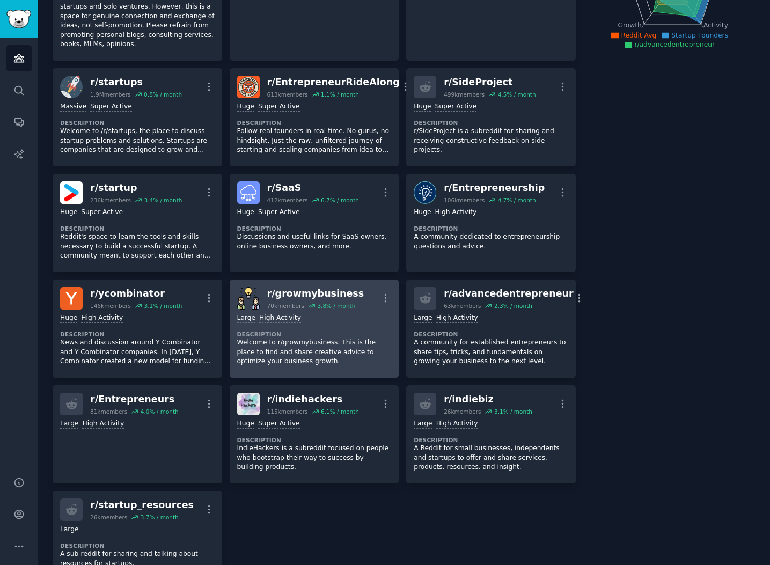
scroll to position [187, 0]
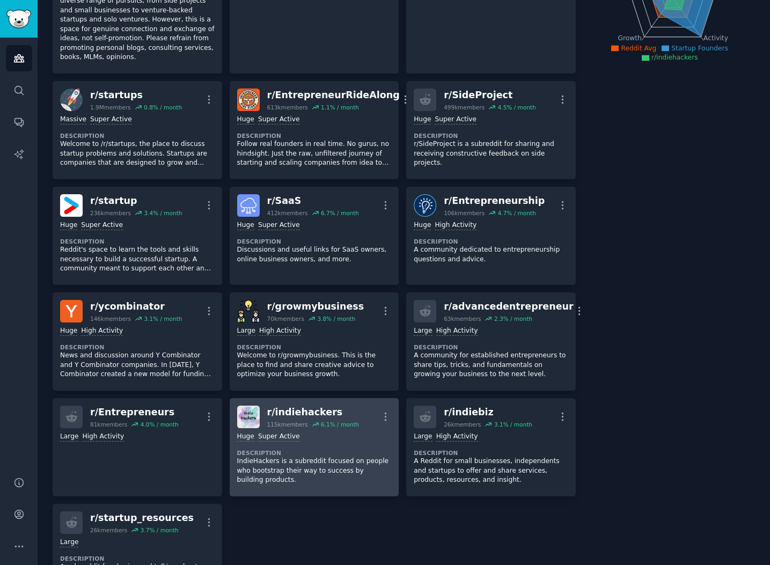
click at [297, 406] on div "r/ indiehackers" at bounding box center [313, 412] width 92 height 13
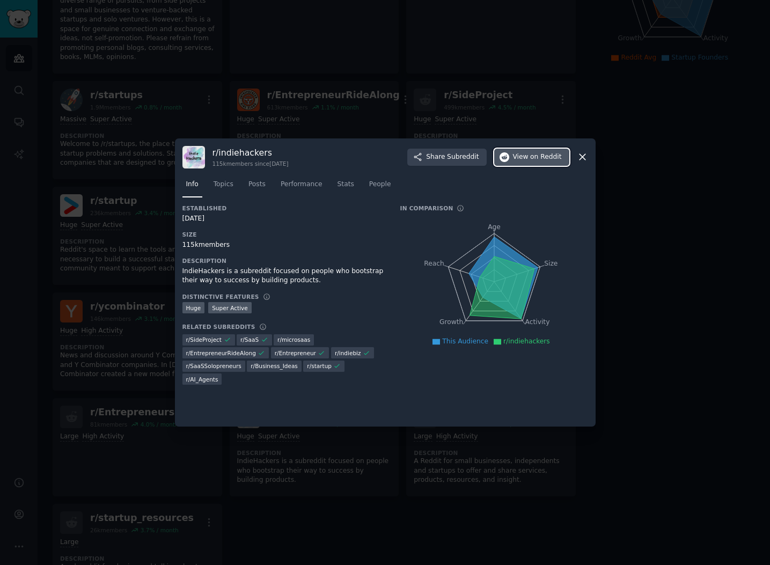
click at [527, 157] on span "View on Reddit" at bounding box center [537, 157] width 49 height 10
click at [497, 94] on div at bounding box center [385, 282] width 770 height 565
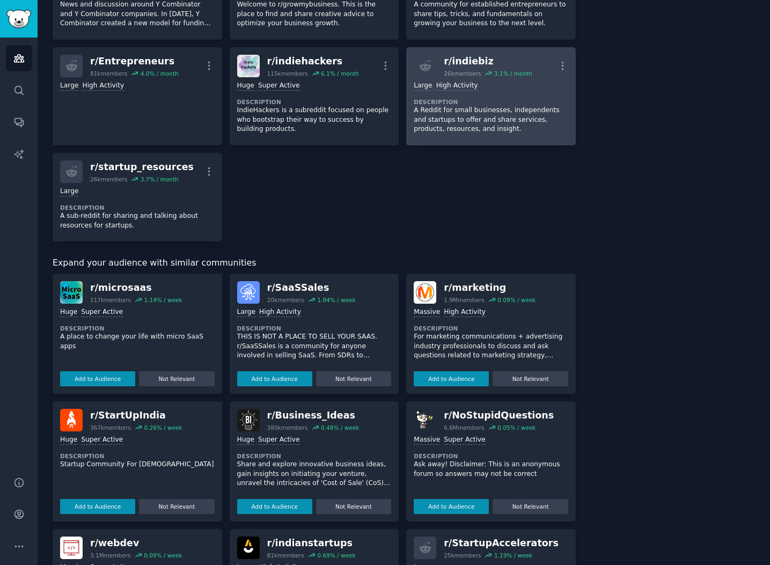
scroll to position [575, 0]
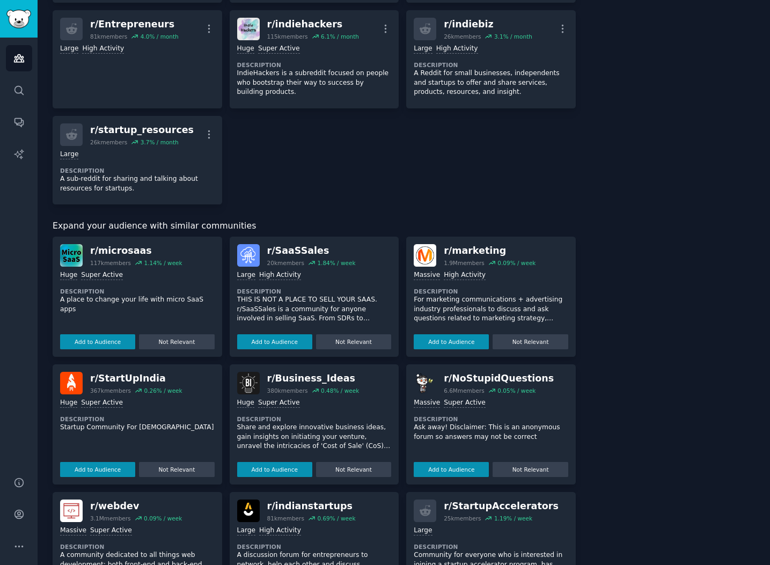
click at [477, 244] on div "r/ marketing" at bounding box center [490, 250] width 92 height 13
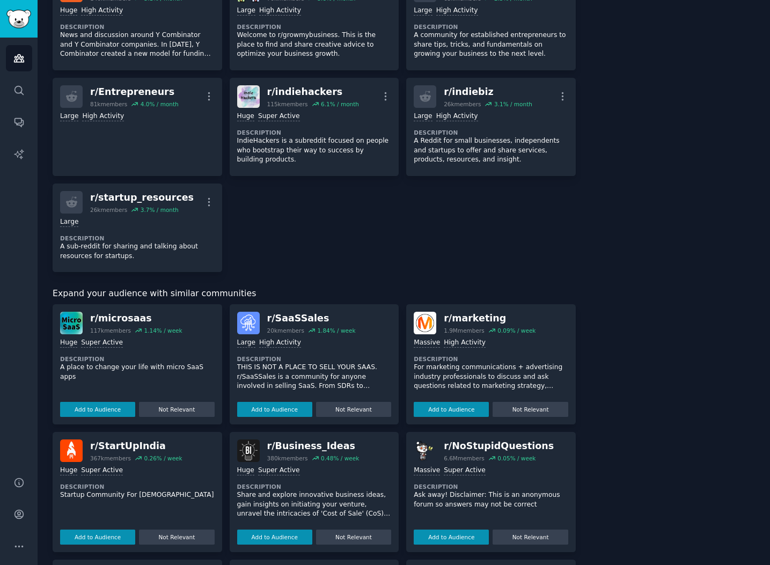
scroll to position [631, 0]
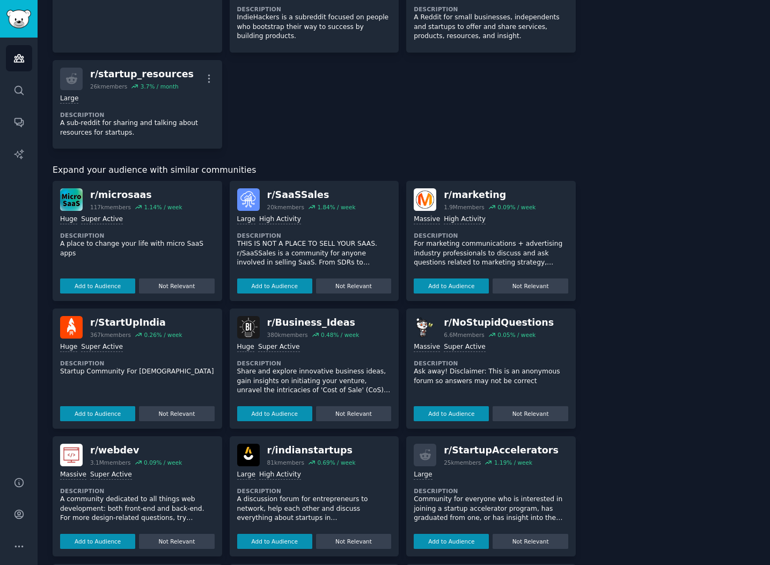
click at [476, 188] on div "r/ marketing" at bounding box center [490, 194] width 92 height 13
drag, startPoint x: 498, startPoint y: 185, endPoint x: 440, endPoint y: 184, distance: 58.0
click at [439, 188] on div "r/ marketing 1.9M members 0.09 % / week" at bounding box center [491, 199] width 155 height 23
copy div "r/ marketing"
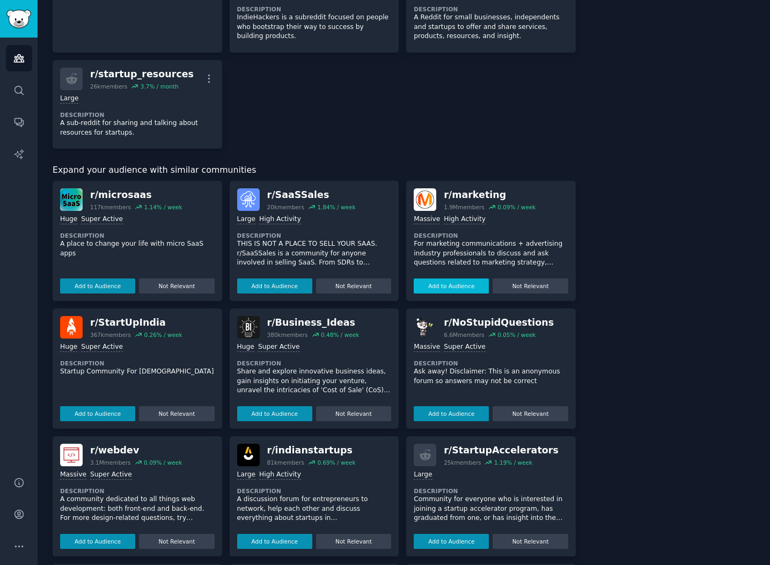
click at [446, 279] on button "Add to Audience" at bounding box center [451, 286] width 75 height 15
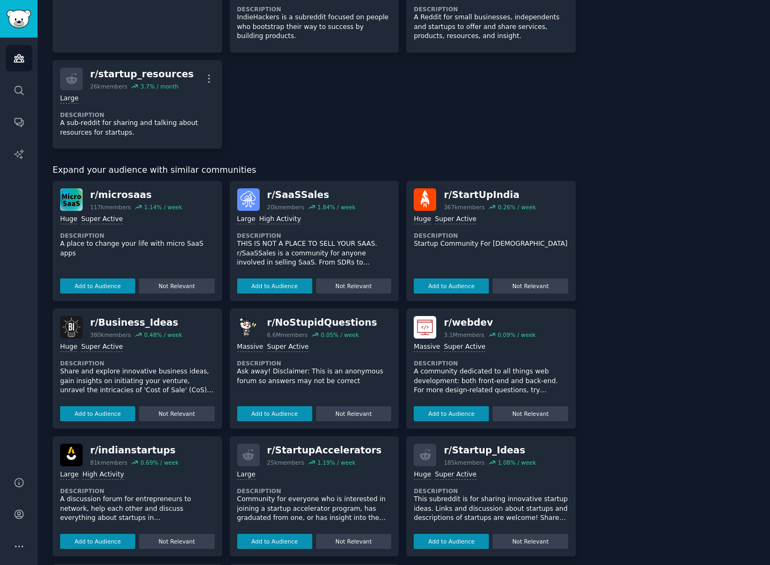
click at [629, 170] on div "About this audience Curated Audience 14.0M Members ↑ 1.1 % / month Age Size Act…" at bounding box center [673, 57] width 164 height 1255
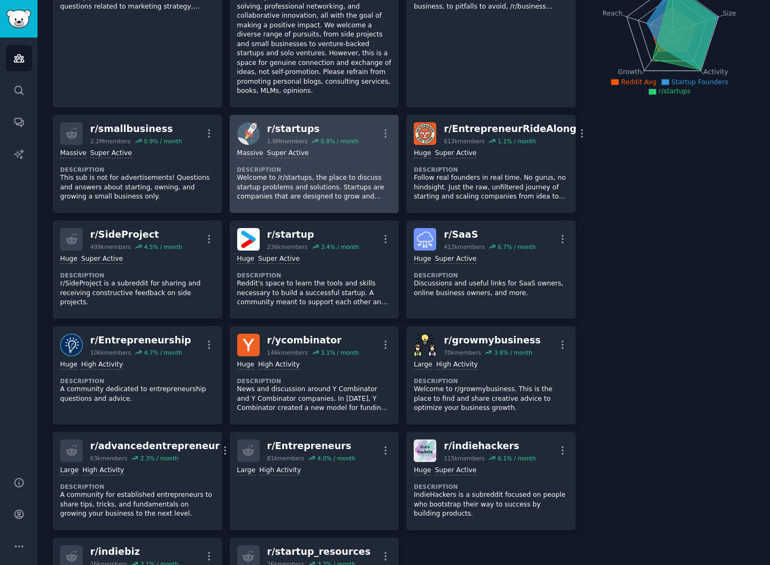
scroll to position [0, 0]
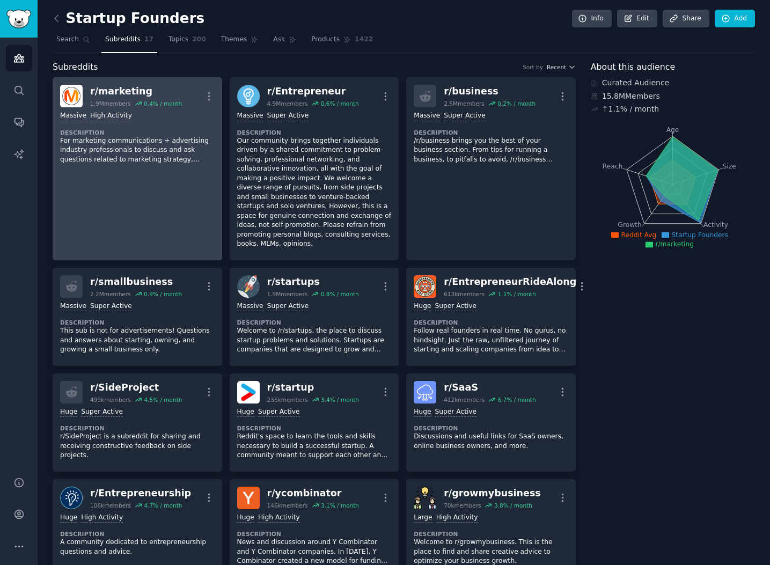
click at [152, 163] on p "For marketing communications + advertising industry professionals to discuss an…" at bounding box center [137, 150] width 155 height 28
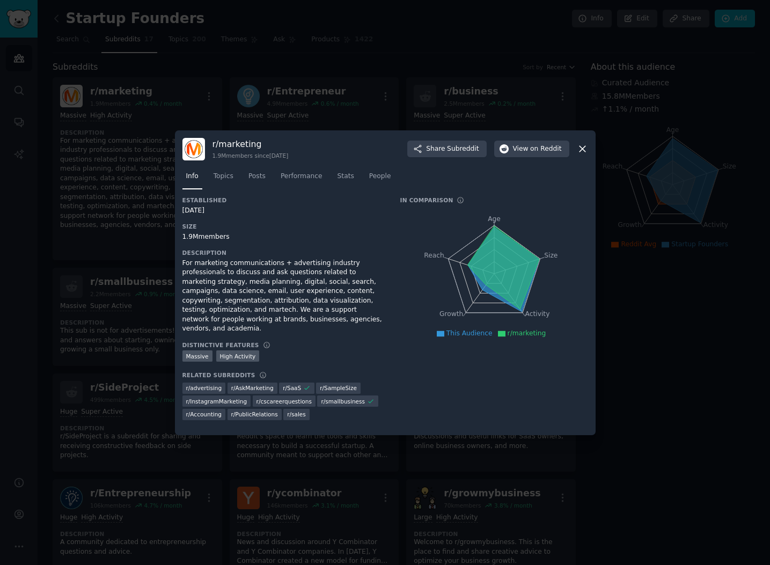
click at [639, 347] on div at bounding box center [385, 282] width 770 height 565
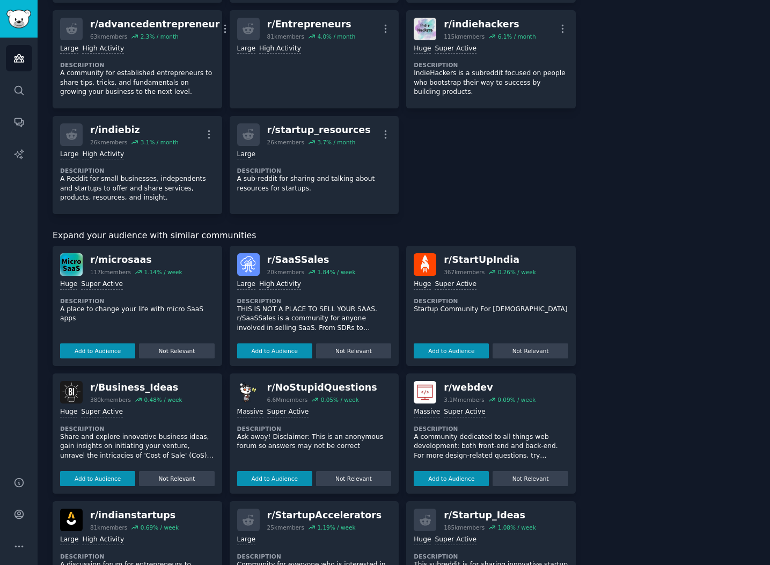
scroll to position [592, 0]
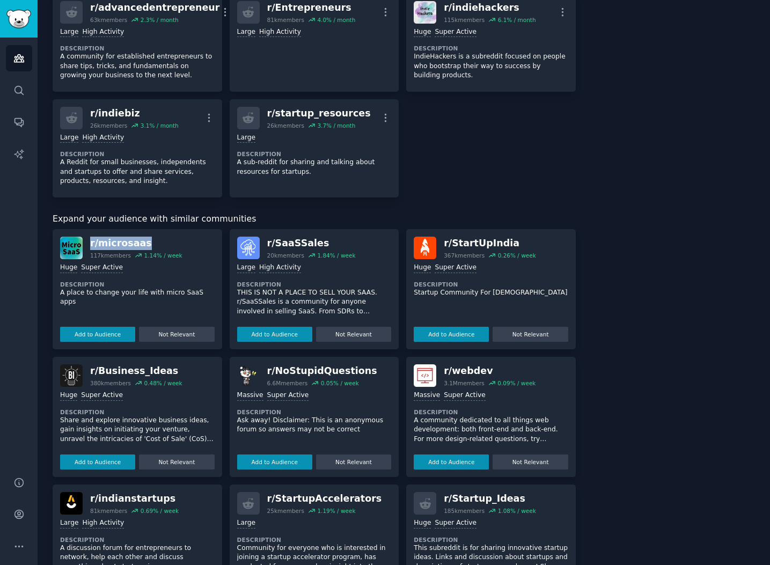
drag, startPoint x: 157, startPoint y: 235, endPoint x: 87, endPoint y: 235, distance: 70.3
click at [87, 237] on div "r/ microsaas 117k members 1.14 % / week" at bounding box center [137, 248] width 155 height 23
copy div "r/ microsaas"
click at [571, 213] on div "Expand your audience with similar communities" at bounding box center [314, 219] width 523 height 13
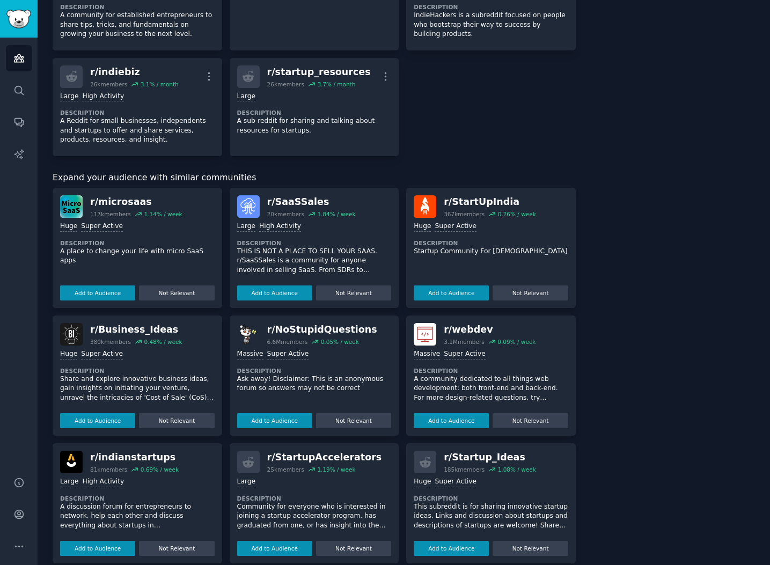
scroll to position [663, 0]
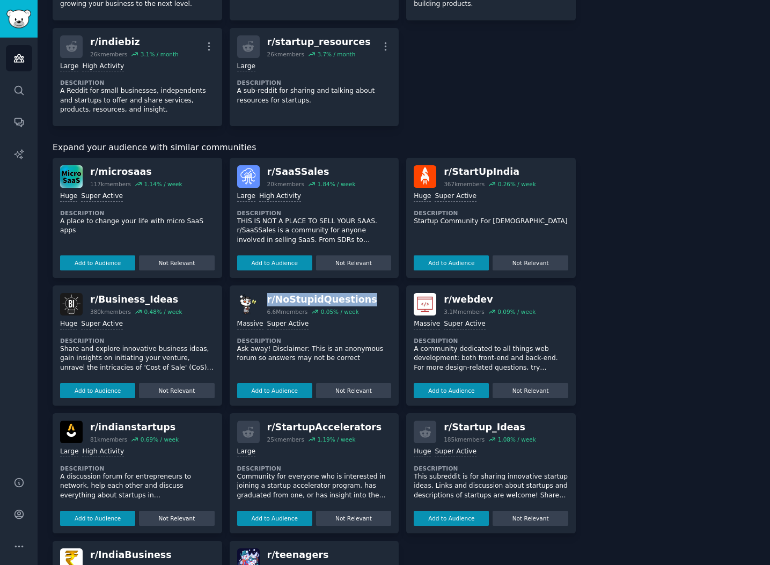
drag, startPoint x: 366, startPoint y: 292, endPoint x: 266, endPoint y: 289, distance: 99.9
click at [266, 293] on div "r/ NoStupidQuestions 6.6M members 0.05 % / week" at bounding box center [314, 304] width 155 height 23
copy div "r/ NoStupidQuestions"
click at [614, 282] on div "About this audience Curated Audience 15.8M Members ↑ 1.1 % / month Age Size Act…" at bounding box center [673, 30] width 164 height 1264
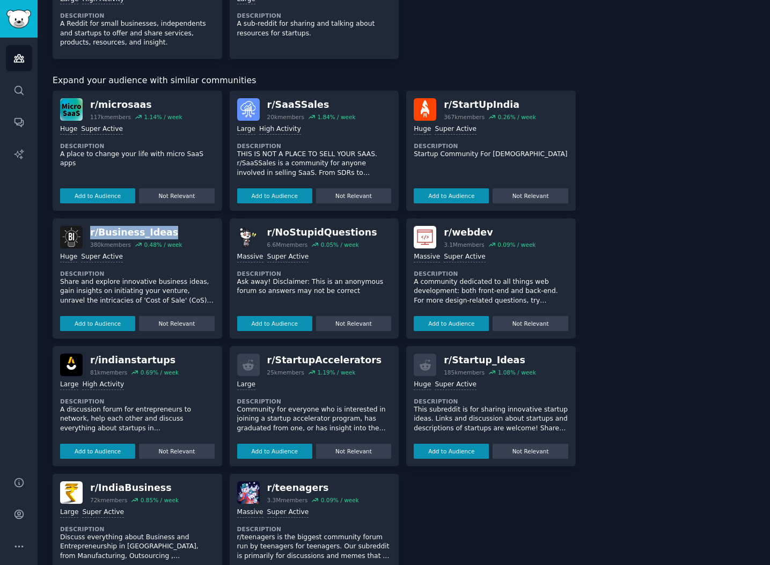
drag, startPoint x: 166, startPoint y: 224, endPoint x: 90, endPoint y: 225, distance: 76.2
click at [90, 226] on div "r/ Business_Ideas" at bounding box center [136, 232] width 92 height 13
copy div "r/ Business_Ideas"
click at [179, 282] on p "Share and explore innovative business ideas, gain insights on initiating your v…" at bounding box center [137, 292] width 155 height 28
click at [130, 278] on p "Share and explore innovative business ideas, gain insights on initiating your v…" at bounding box center [137, 306] width 155 height 56
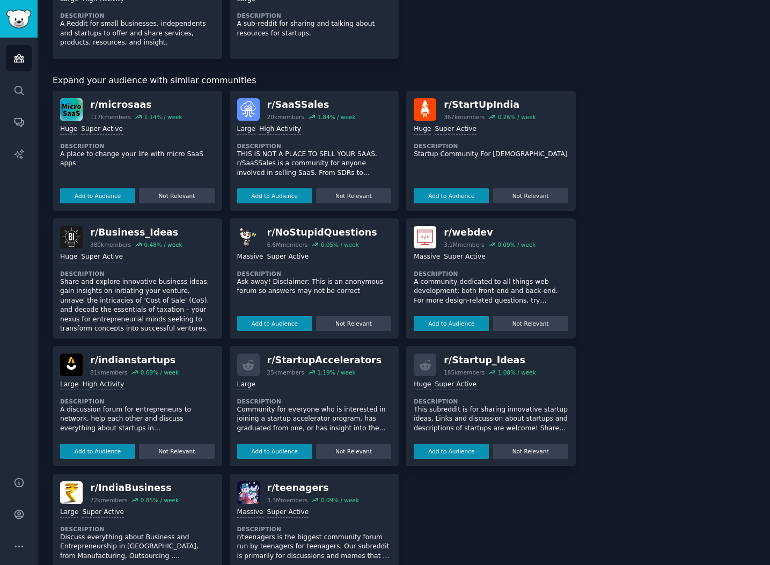
click at [74, 229] on img at bounding box center [71, 237] width 23 height 23
click at [117, 226] on div "r/ Business_Ideas" at bounding box center [136, 232] width 92 height 13
click at [113, 226] on div "r/ Business_Ideas" at bounding box center [136, 232] width 92 height 13
click at [121, 226] on div "r/ Business_Ideas" at bounding box center [136, 232] width 92 height 13
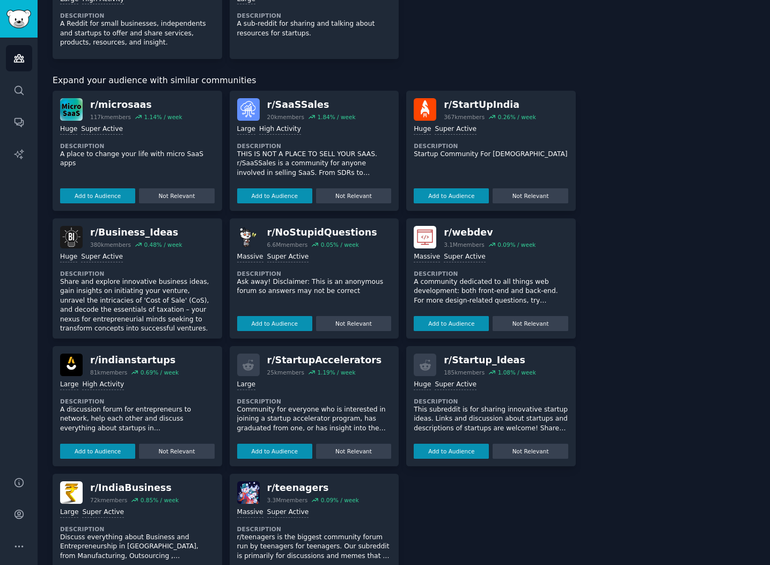
drag, startPoint x: 362, startPoint y: 349, endPoint x: 265, endPoint y: 351, distance: 96.6
click at [265, 354] on div "r/ StartupAccelerators 25k members 1.19 % / week" at bounding box center [314, 365] width 155 height 23
copy div "r/ StartupAccelerators"
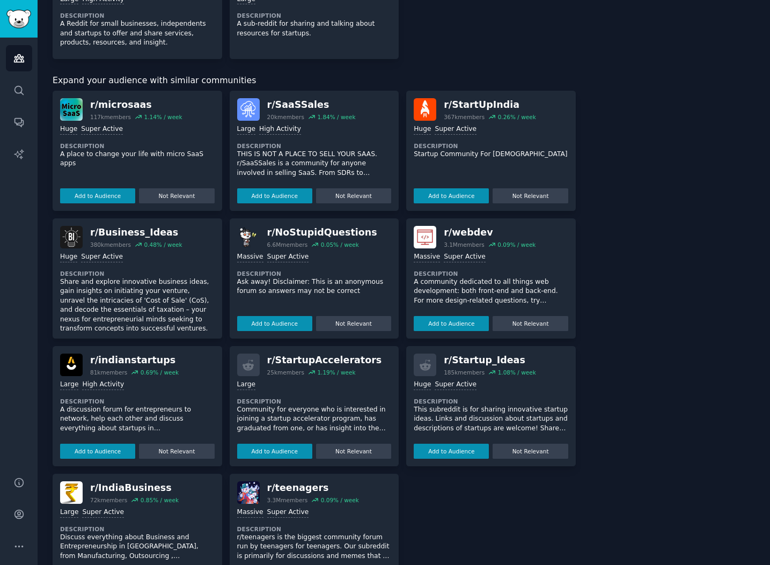
scroll to position [764, 0]
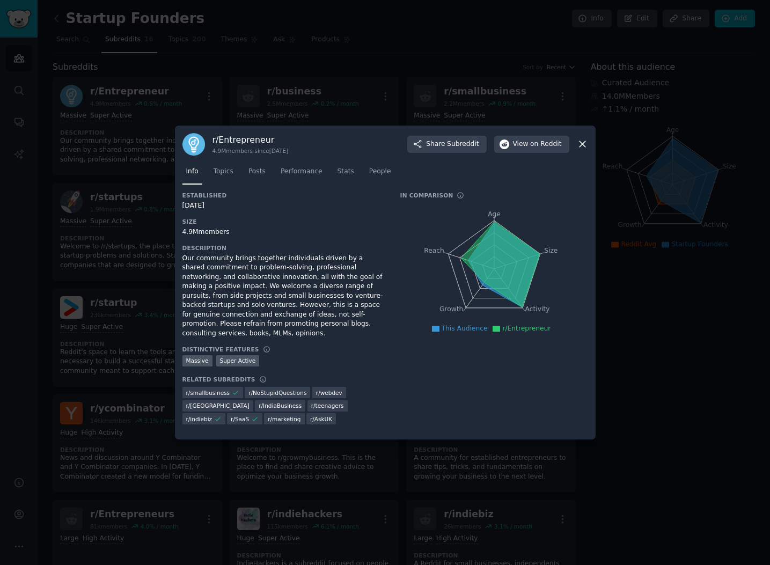
click at [457, 65] on div at bounding box center [385, 282] width 770 height 565
